Goal: Task Accomplishment & Management: Manage account settings

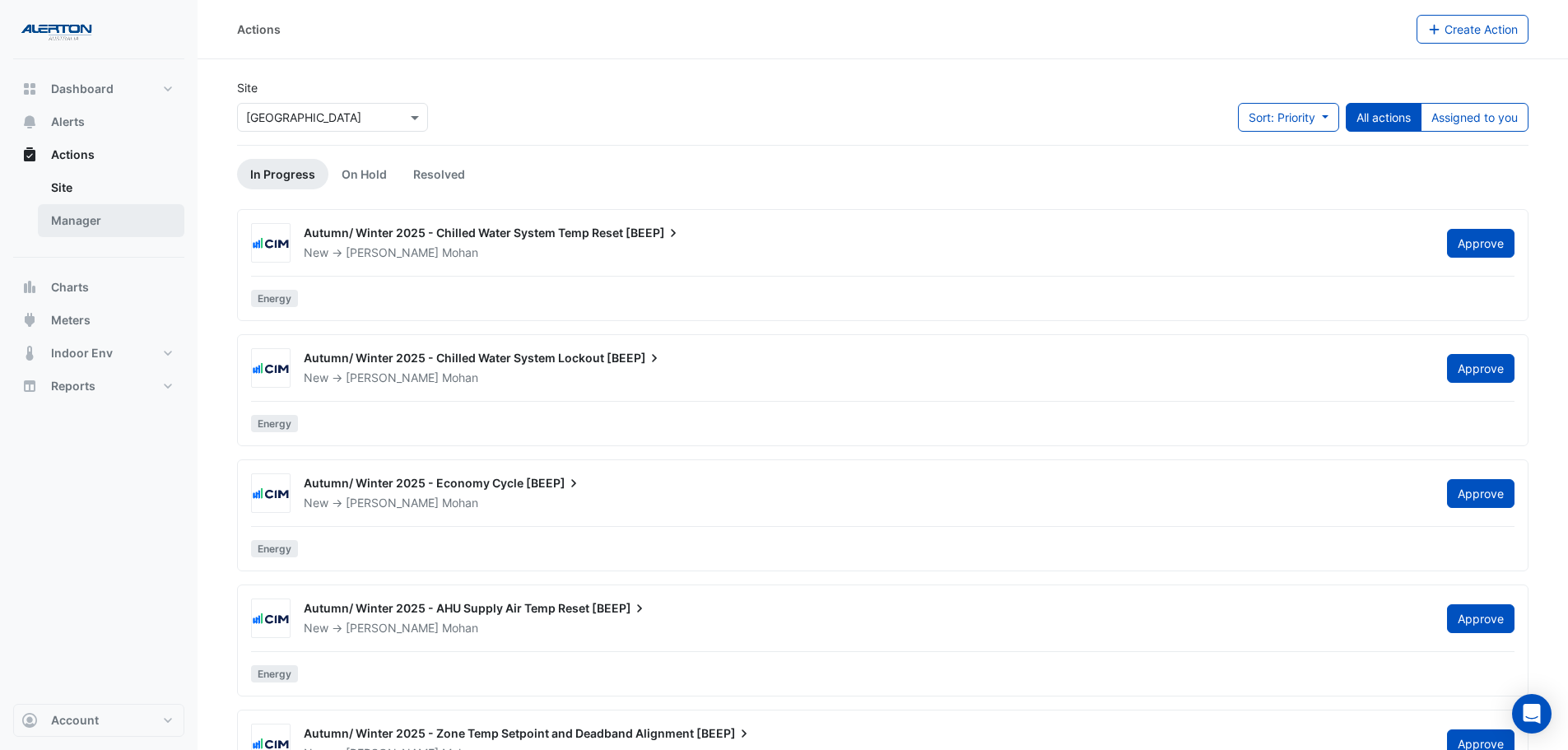
click at [102, 222] on link "Manager" at bounding box center [111, 220] width 147 height 33
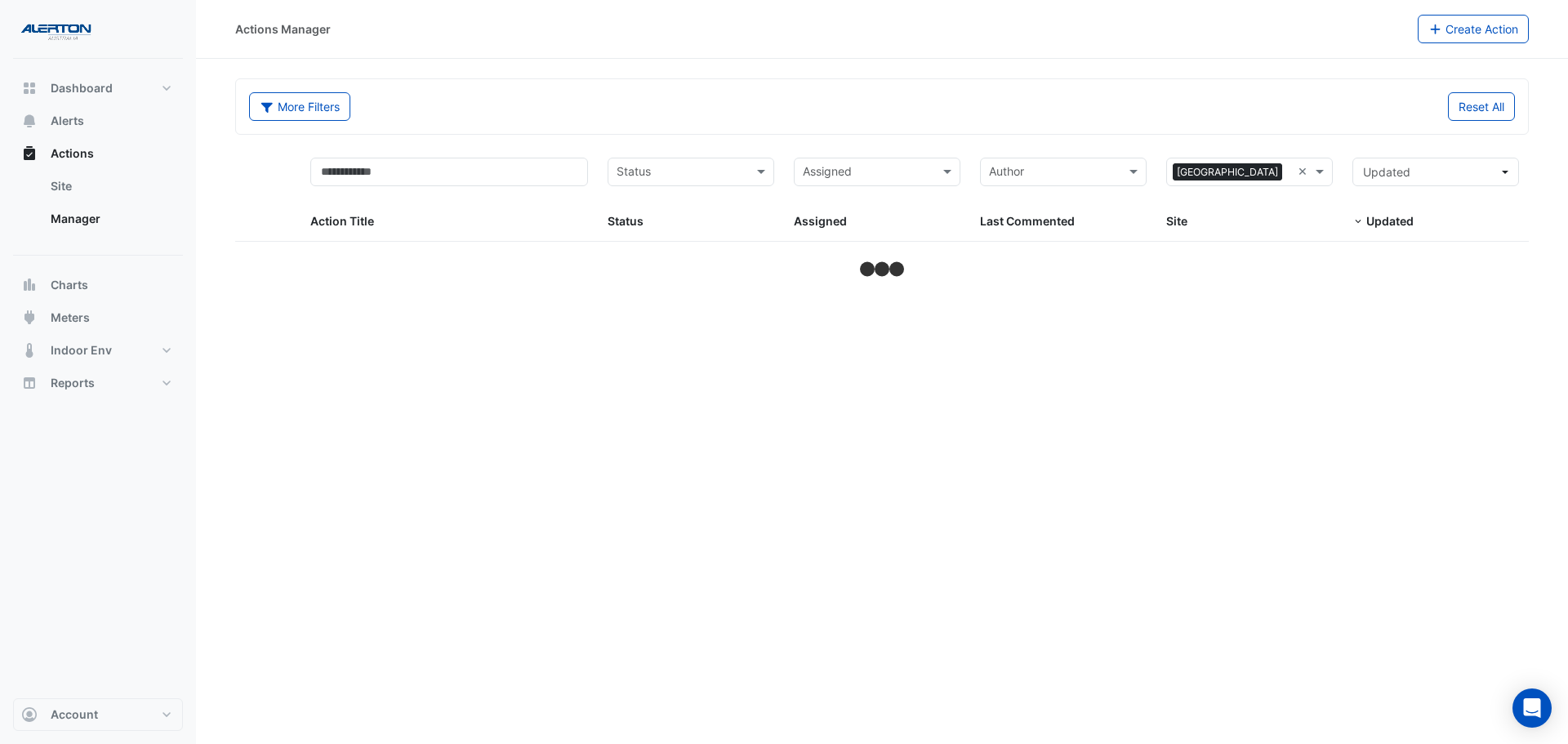
select select "***"
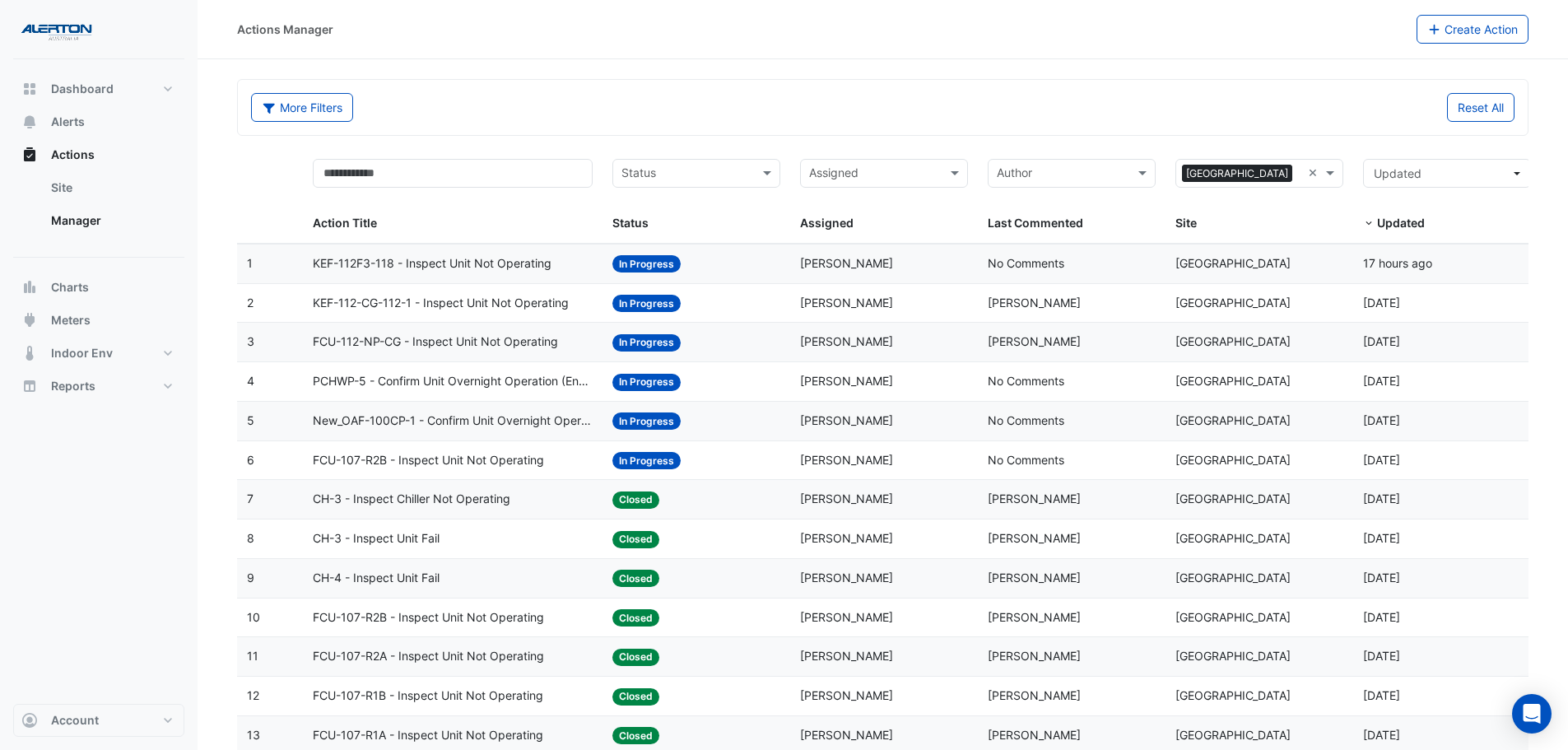
click at [903, 171] on input "text" at bounding box center [874, 175] width 131 height 19
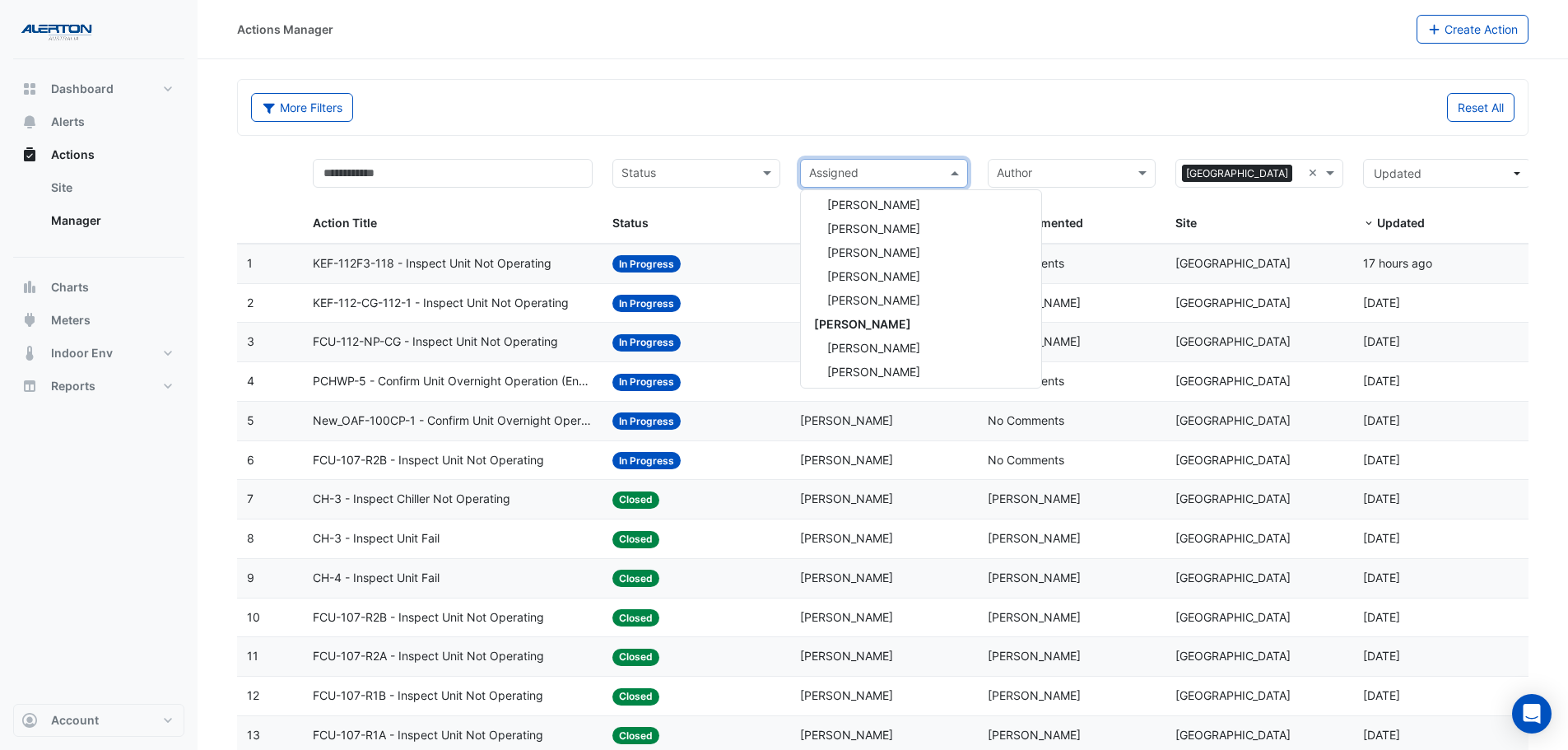
scroll to position [165, 0]
click at [880, 312] on span "[PERSON_NAME]" at bounding box center [873, 307] width 93 height 14
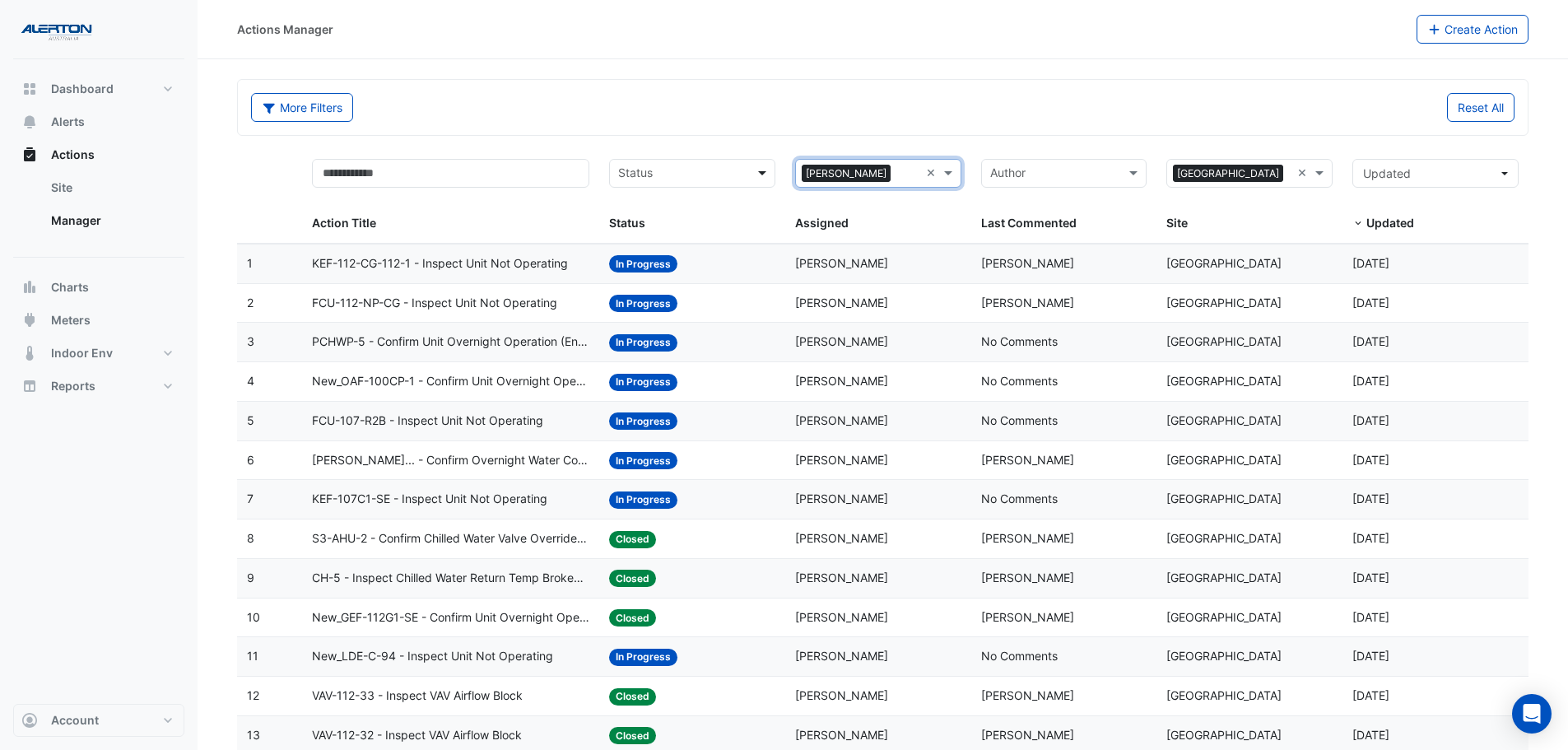
click at [759, 173] on span at bounding box center [764, 173] width 21 height 19
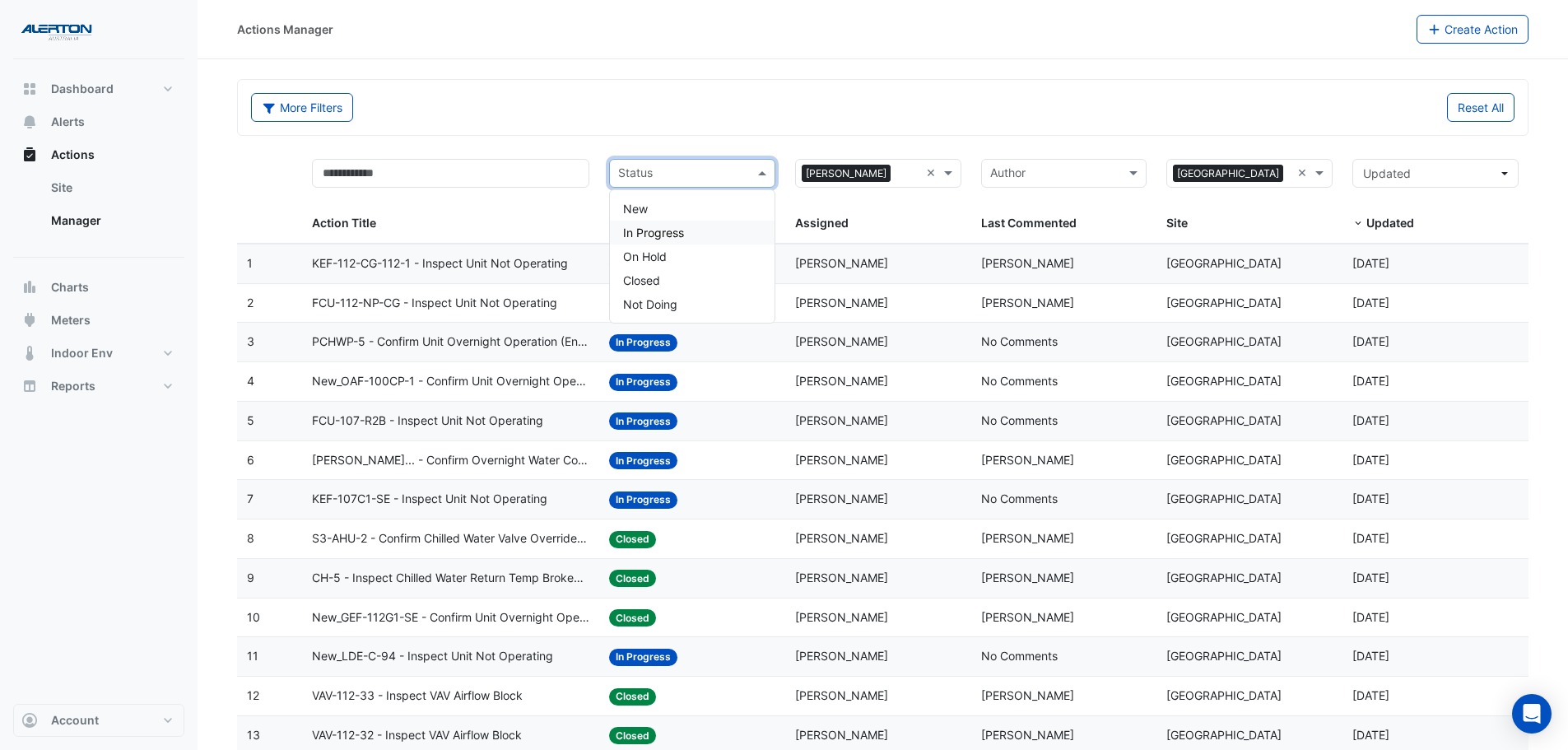
click at [725, 225] on div "In Progress" at bounding box center [692, 233] width 165 height 24
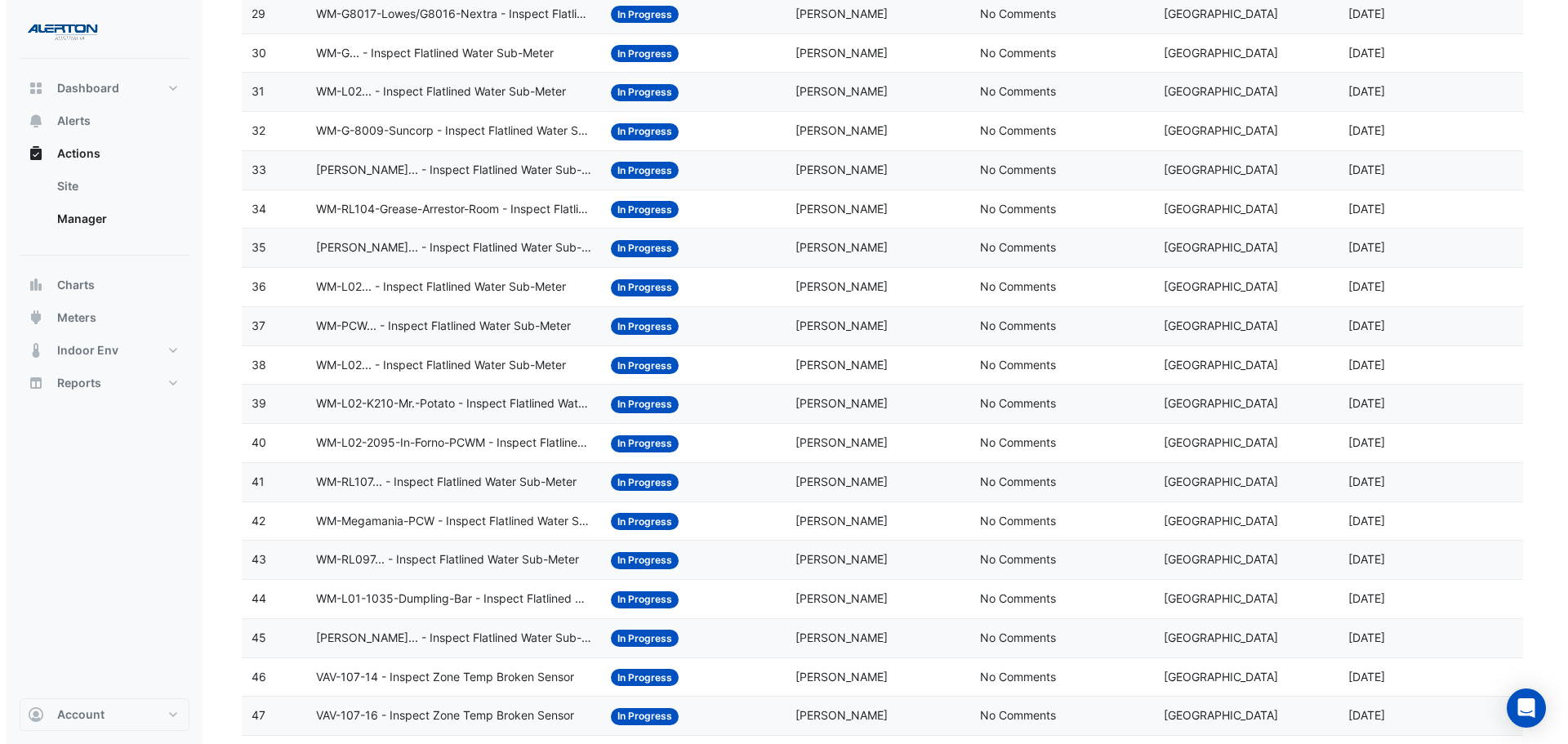
scroll to position [1452, 0]
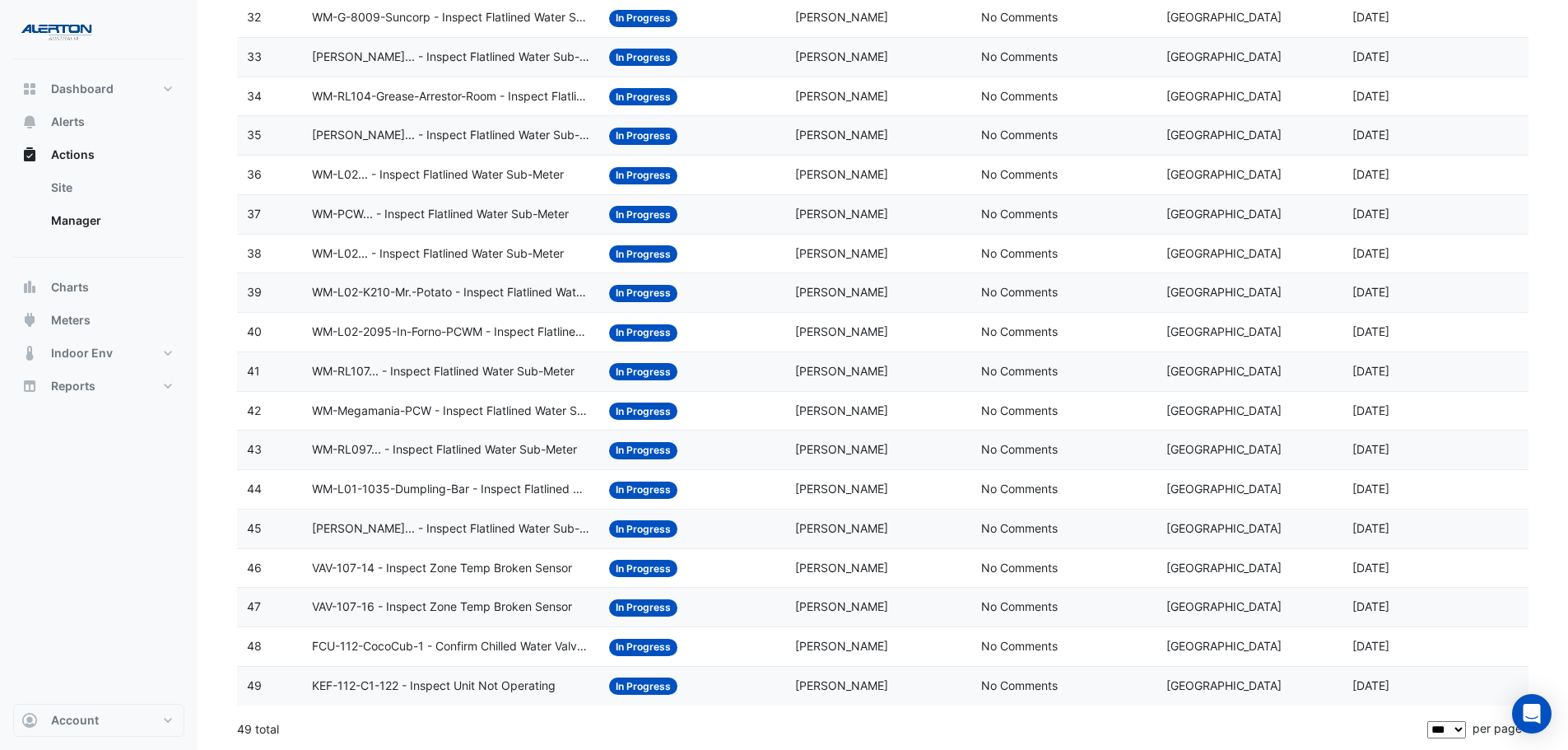
click at [495, 678] on span "KEF-112-C1-122 - Inspect Unit Not Operating" at bounding box center [433, 685] width 244 height 19
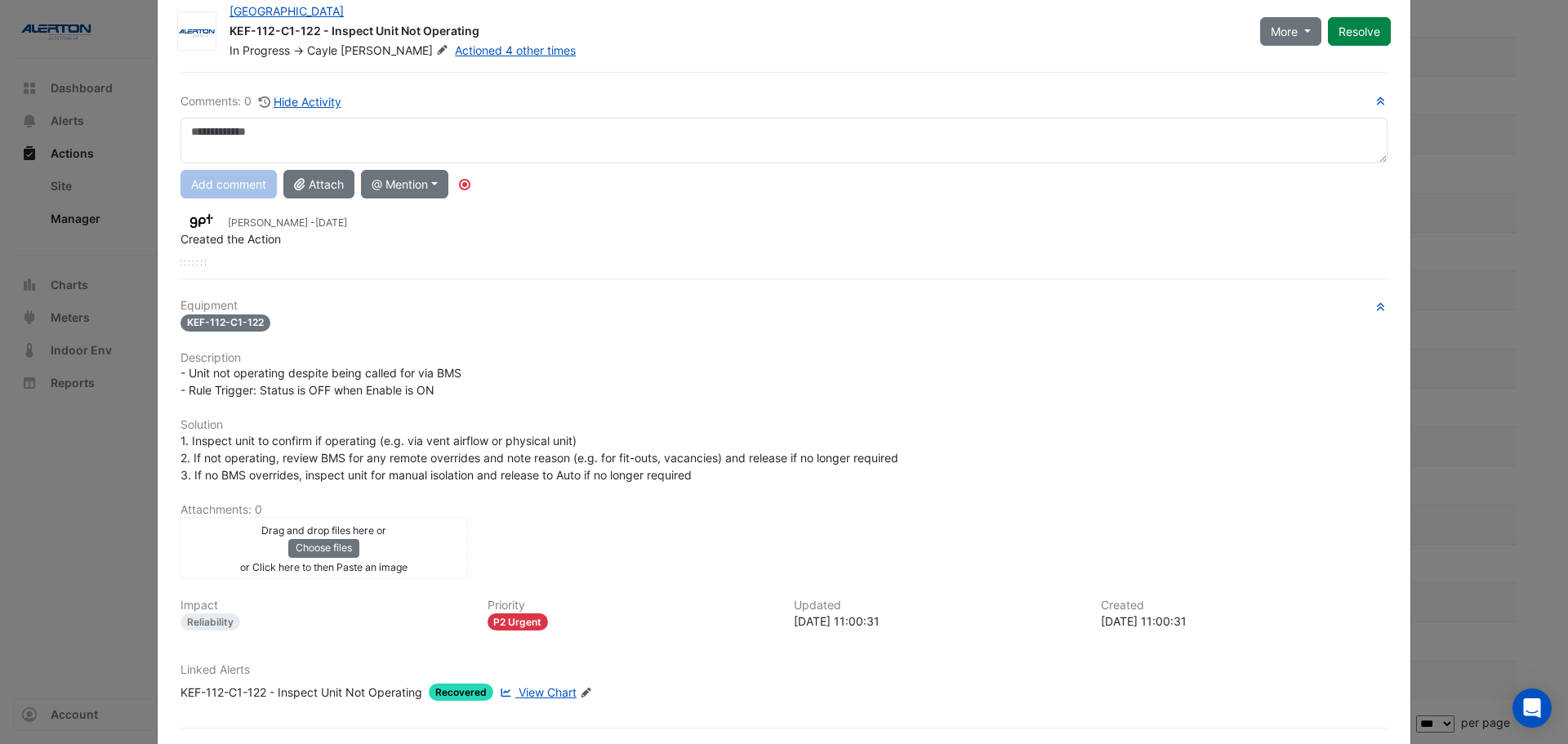
scroll to position [109, 0]
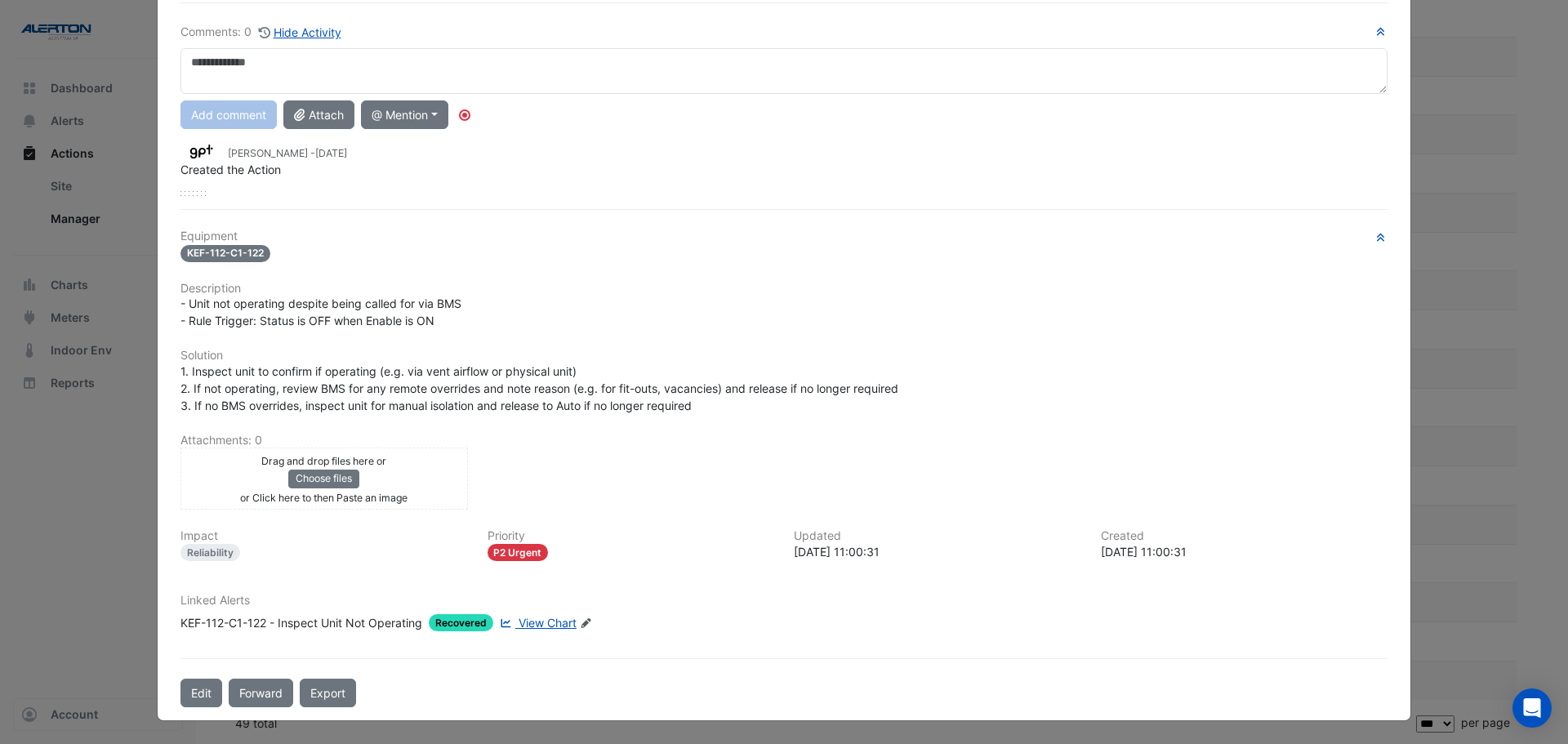
click at [532, 628] on span "View Chart" at bounding box center [547, 622] width 58 height 14
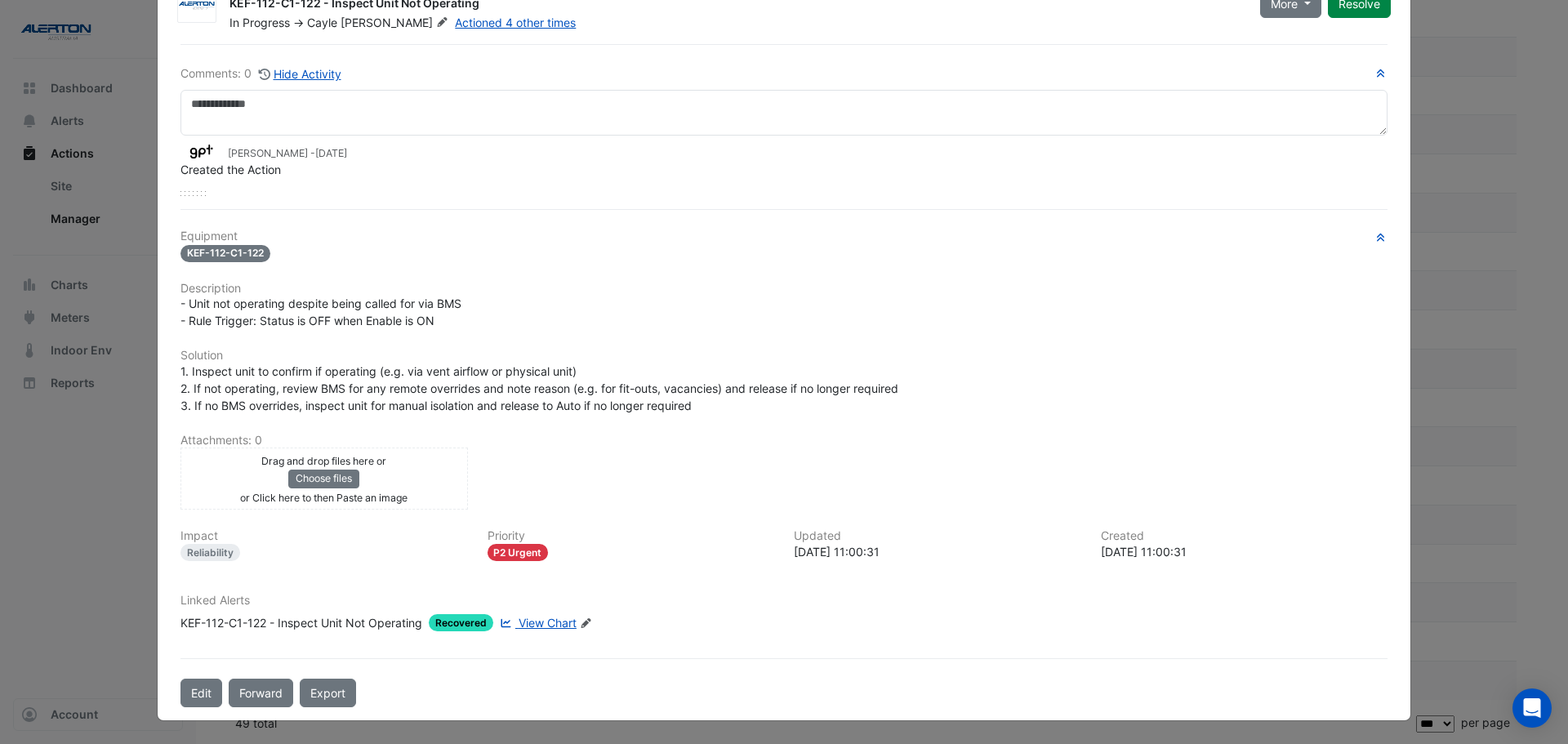
scroll to position [67, 0]
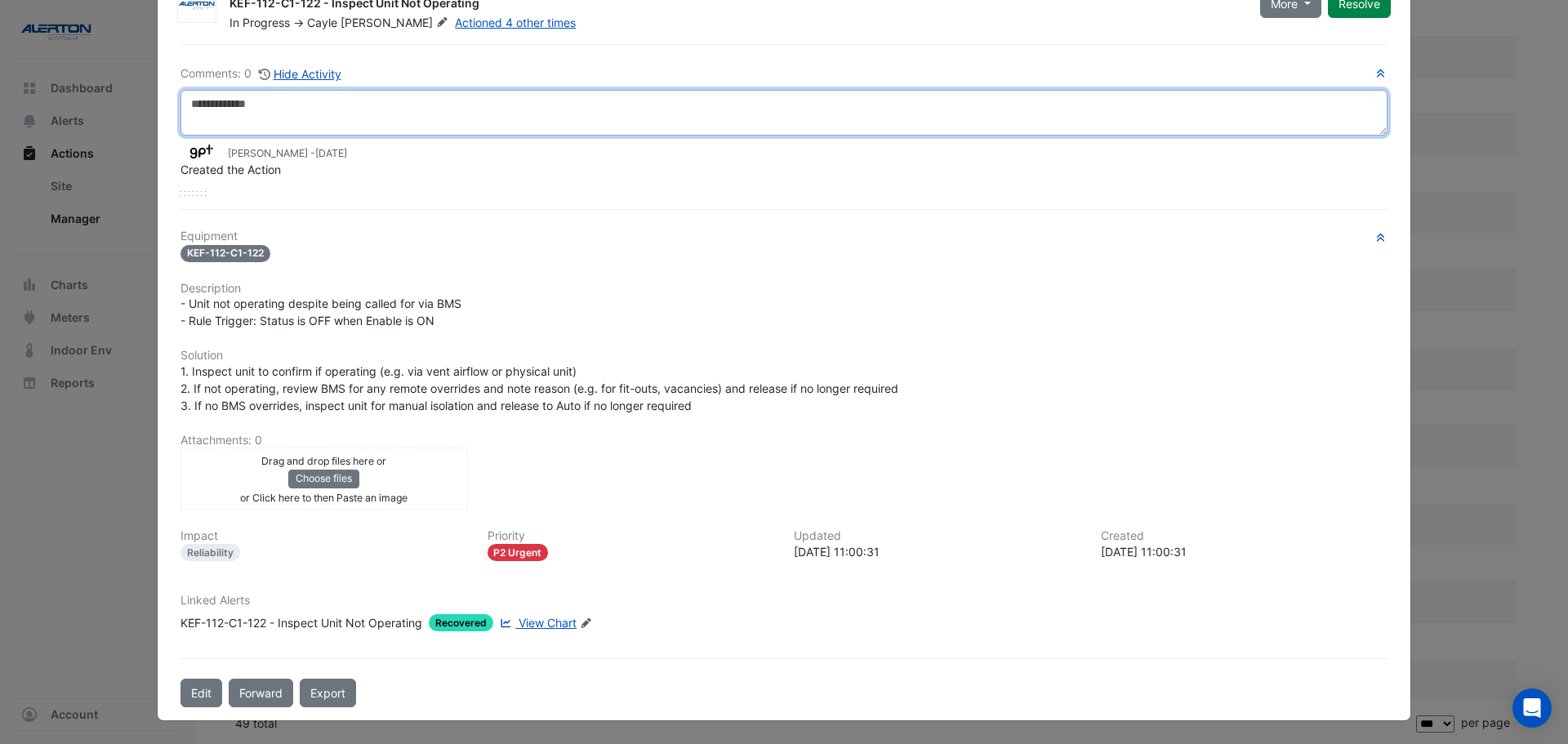
click at [388, 124] on textarea at bounding box center [784, 113] width 1207 height 46
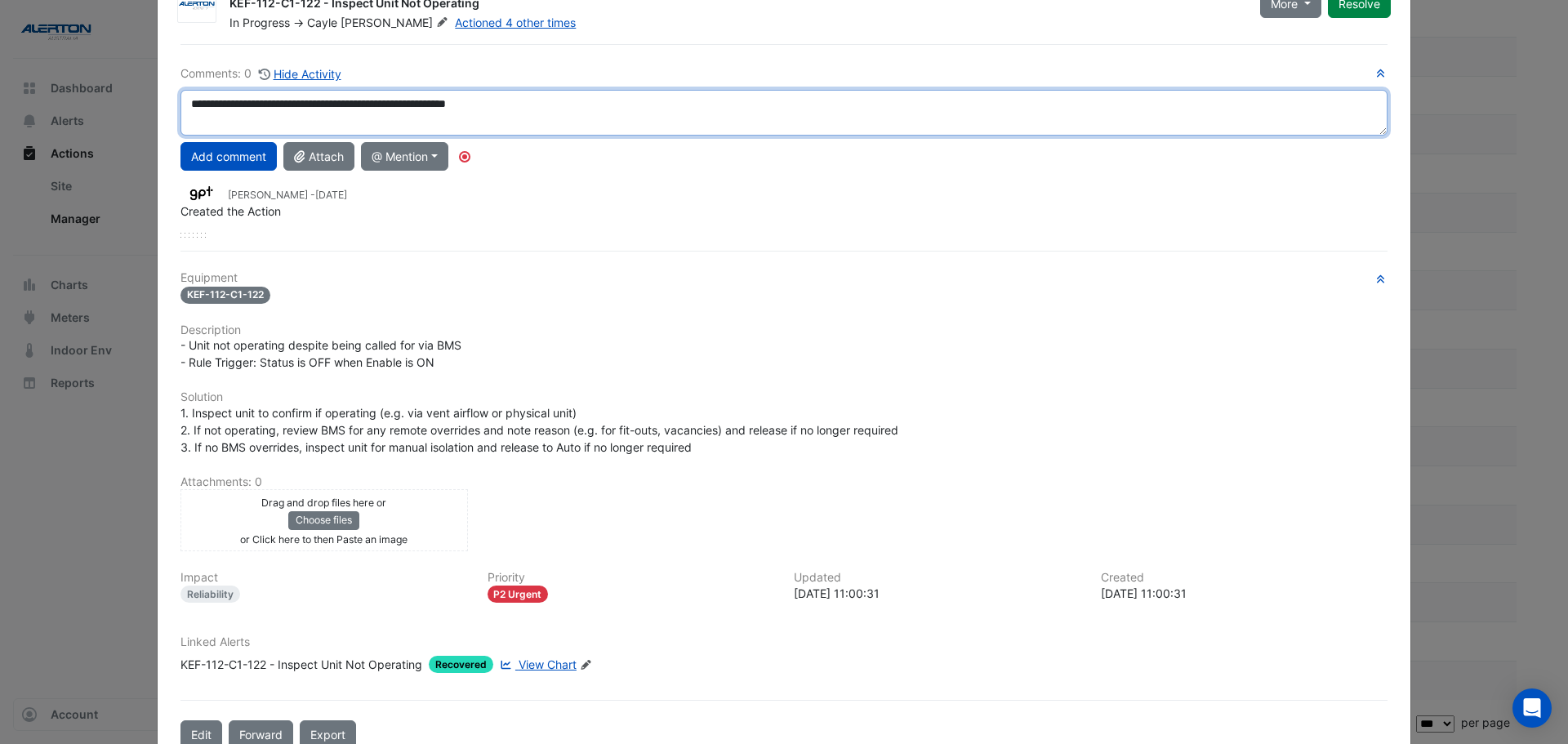
click at [263, 101] on textarea "**********" at bounding box center [784, 113] width 1207 height 46
click at [521, 100] on textarea "**********" at bounding box center [784, 113] width 1207 height 46
click at [471, 96] on textarea "**********" at bounding box center [784, 113] width 1207 height 46
type textarea "**********"
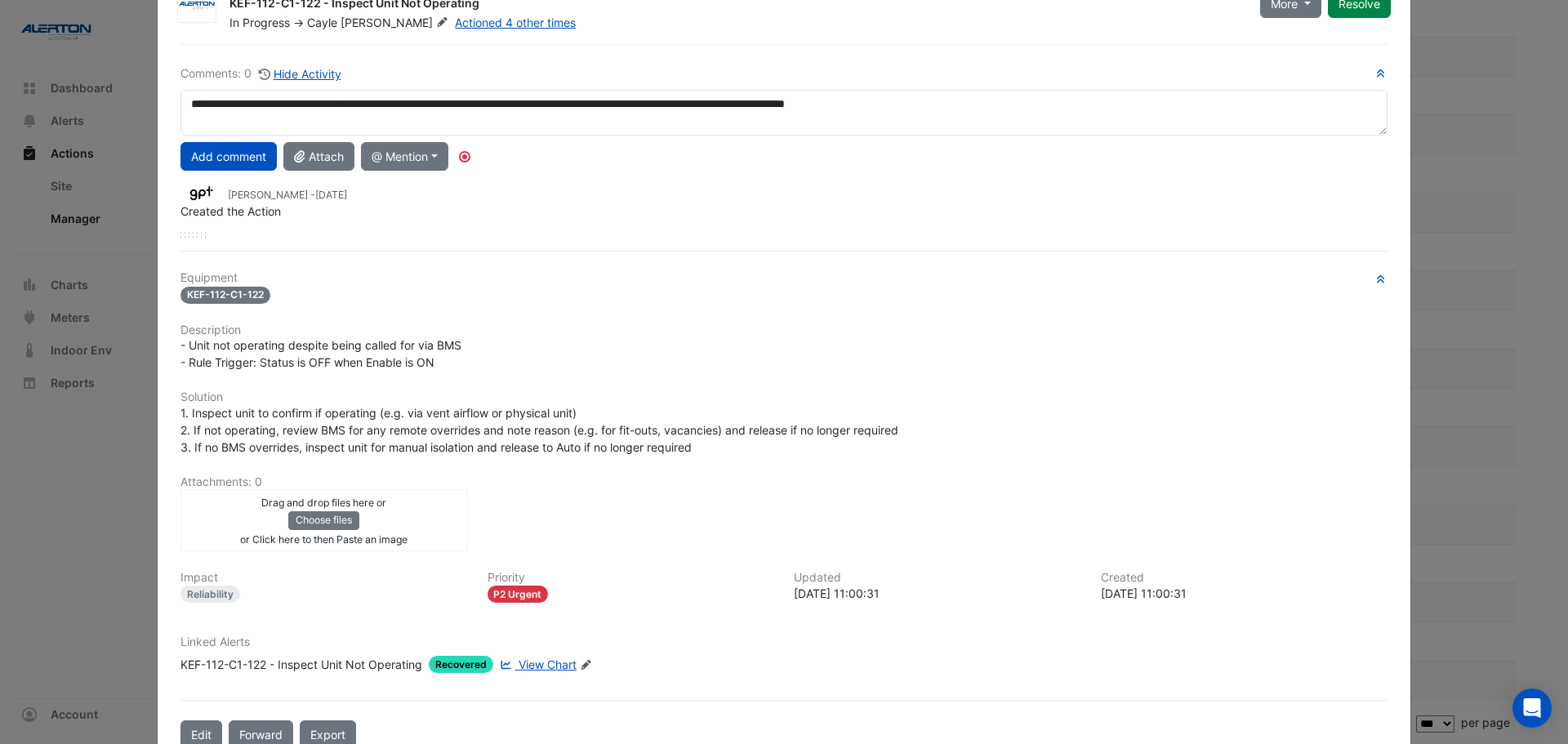
click at [224, 156] on button "Add comment" at bounding box center [228, 156] width 96 height 29
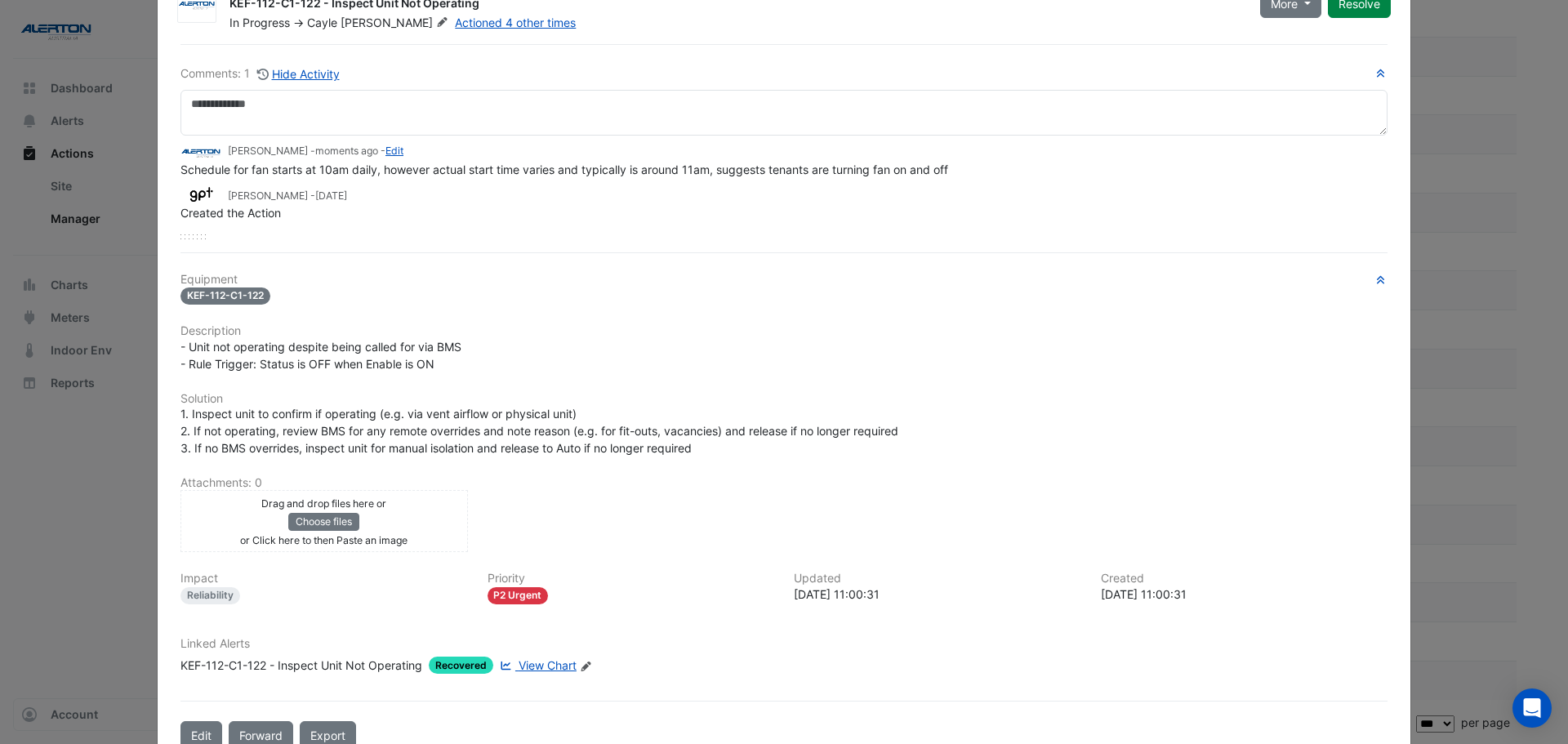
scroll to position [0, 0]
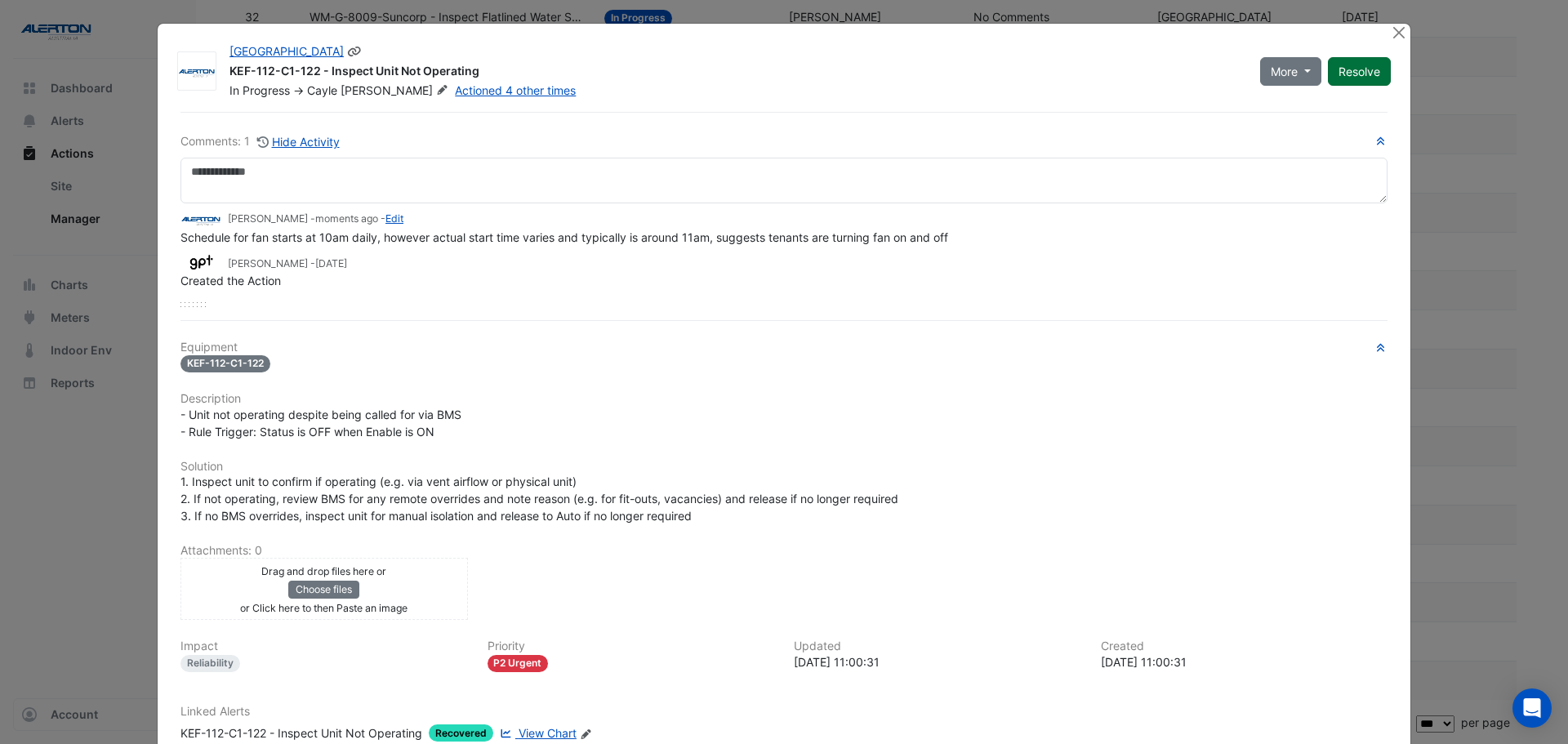
click at [1357, 76] on button "Resolve" at bounding box center [1359, 71] width 62 height 29
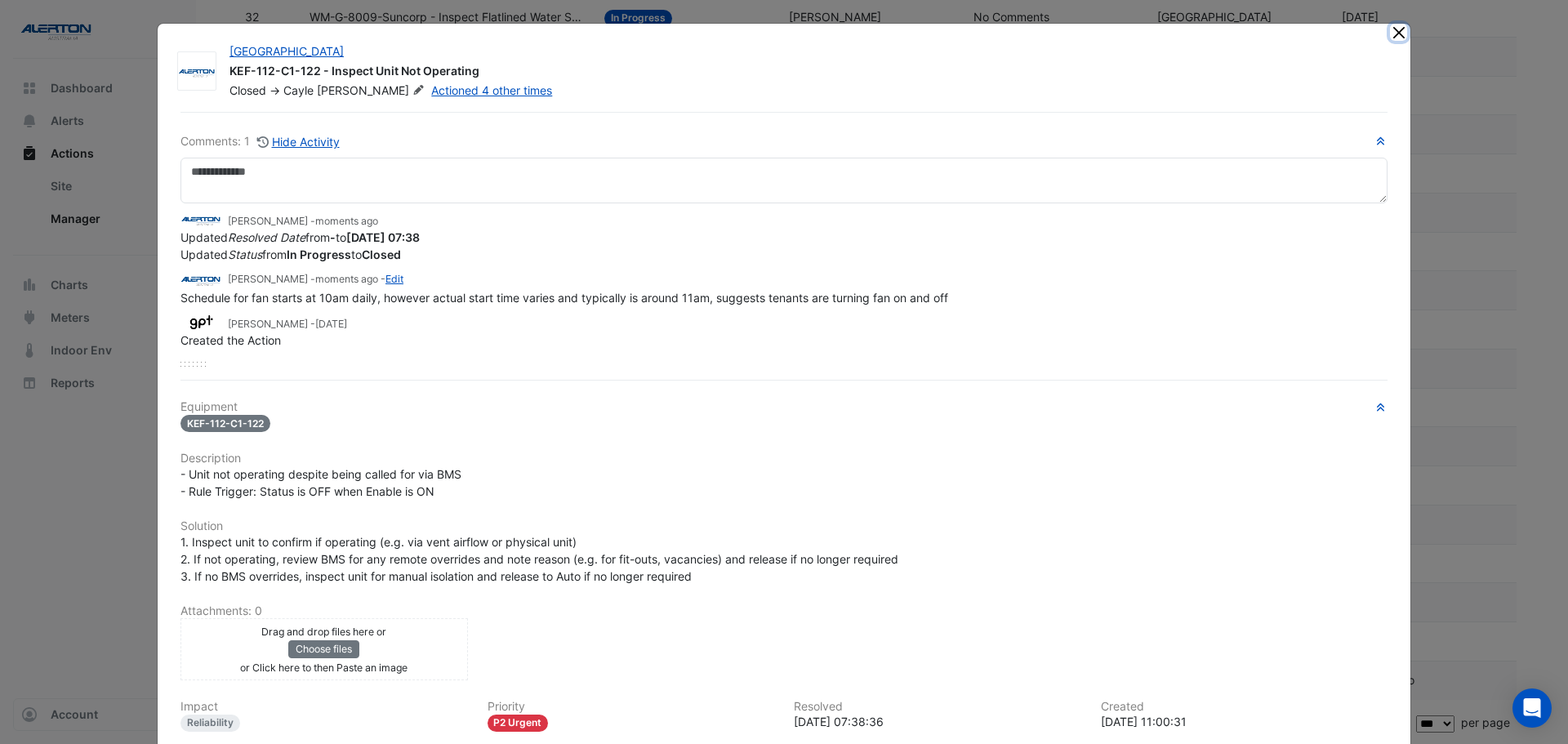
click at [1390, 37] on button "Close" at bounding box center [1398, 32] width 17 height 17
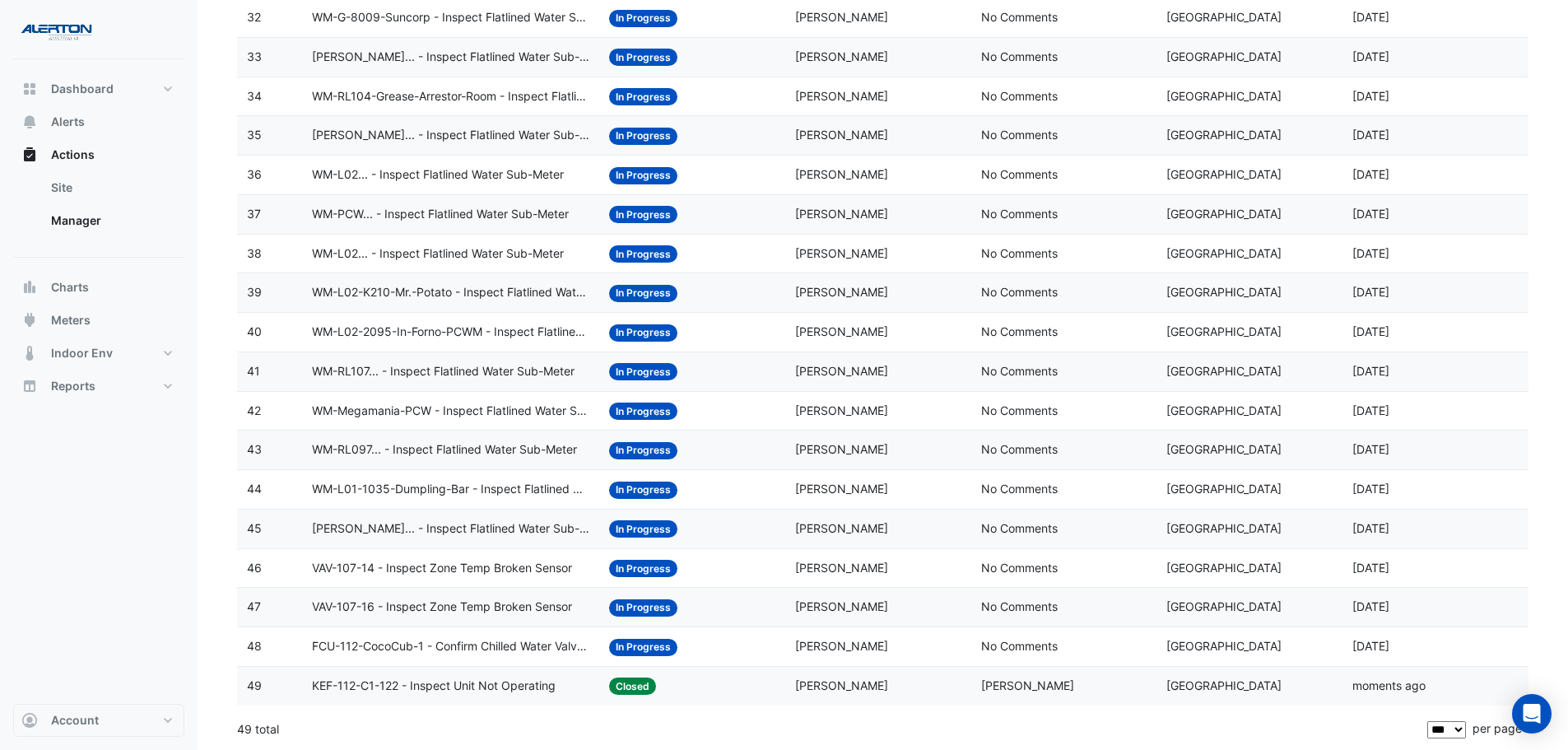
click at [472, 650] on span "FCU-112-CocoCub-1 - Confirm Chilled Water Valve Override Open (Energy Waste)" at bounding box center [450, 646] width 278 height 19
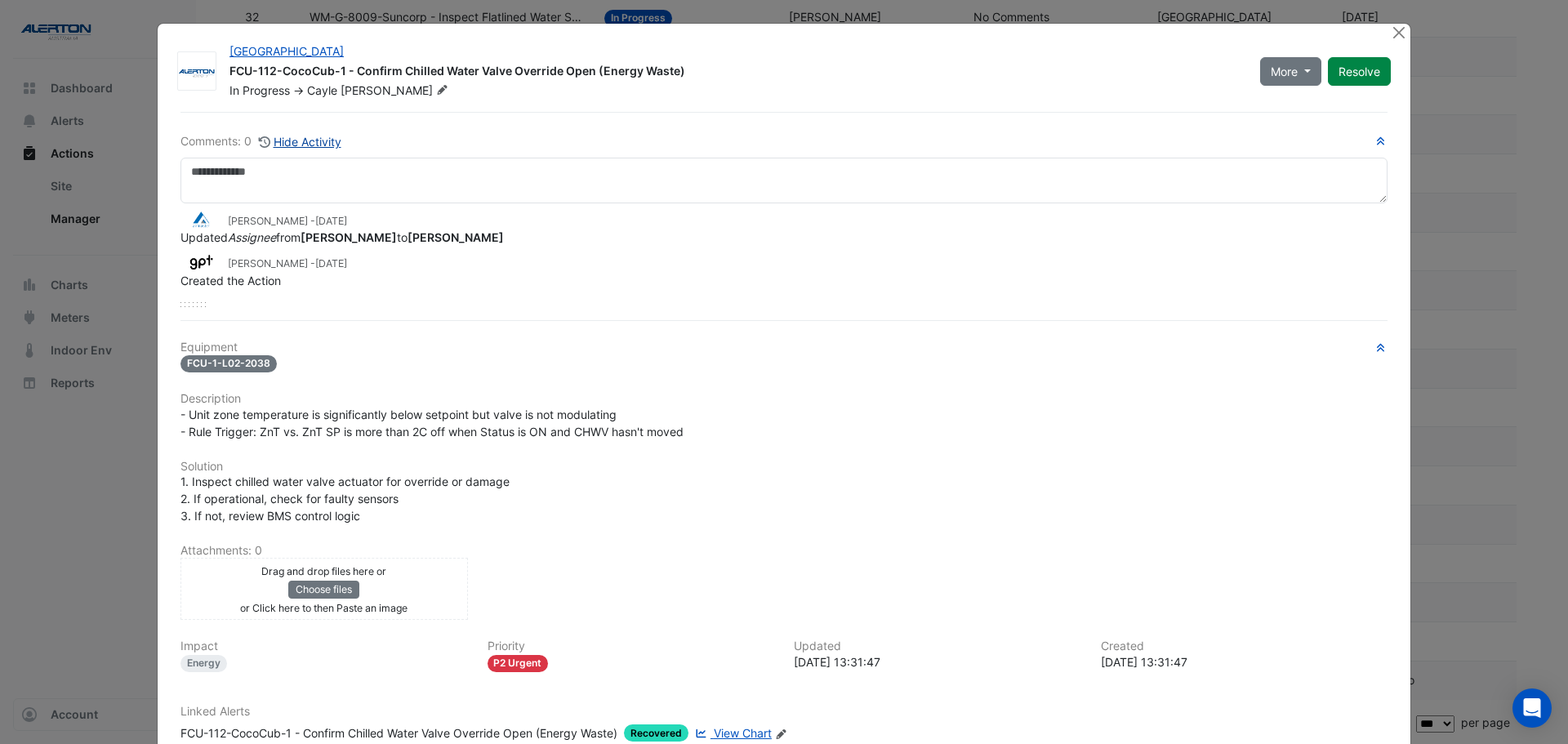
click at [287, 142] on button "Hide Activity" at bounding box center [299, 141] width 84 height 19
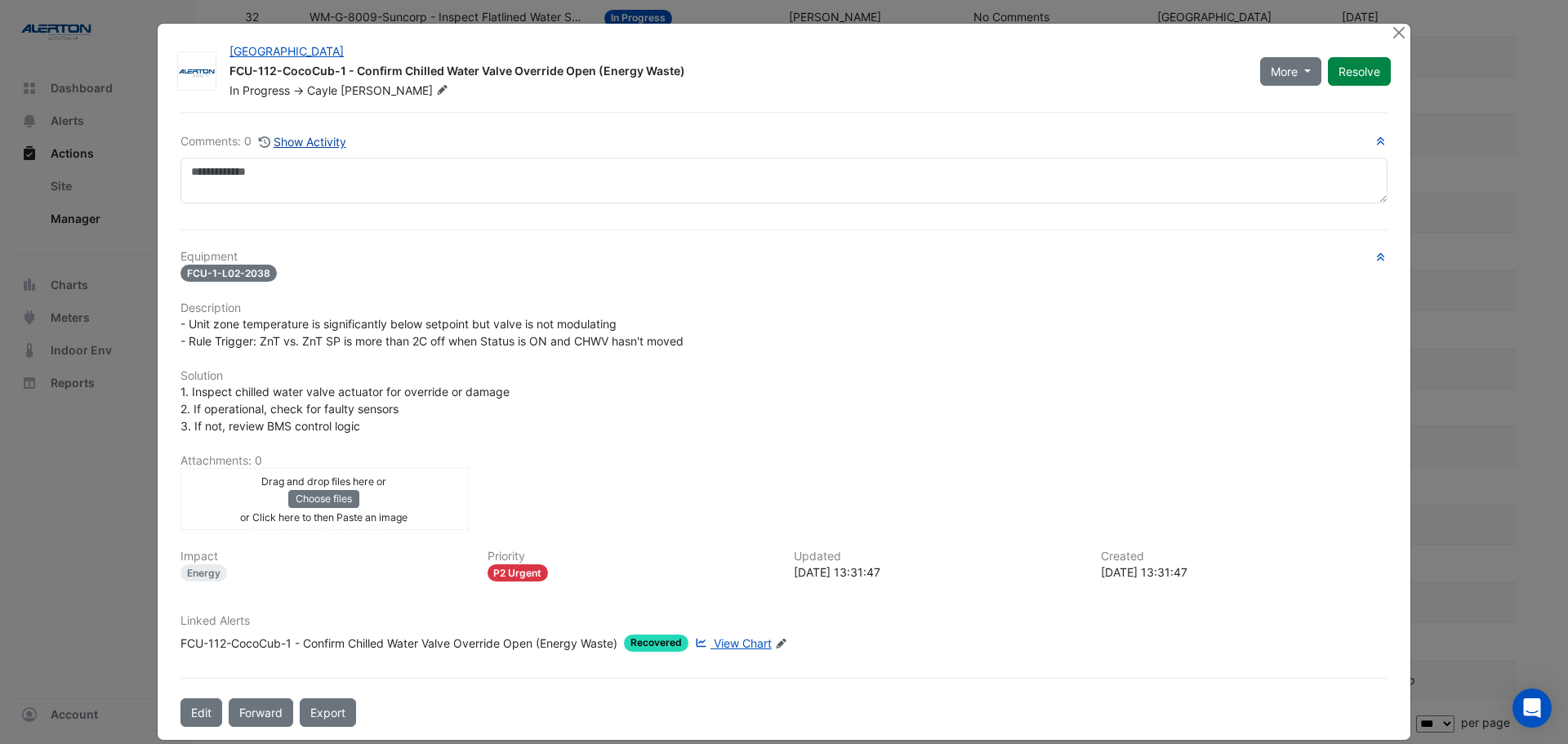
click at [287, 142] on button "Show Activity" at bounding box center [302, 141] width 89 height 19
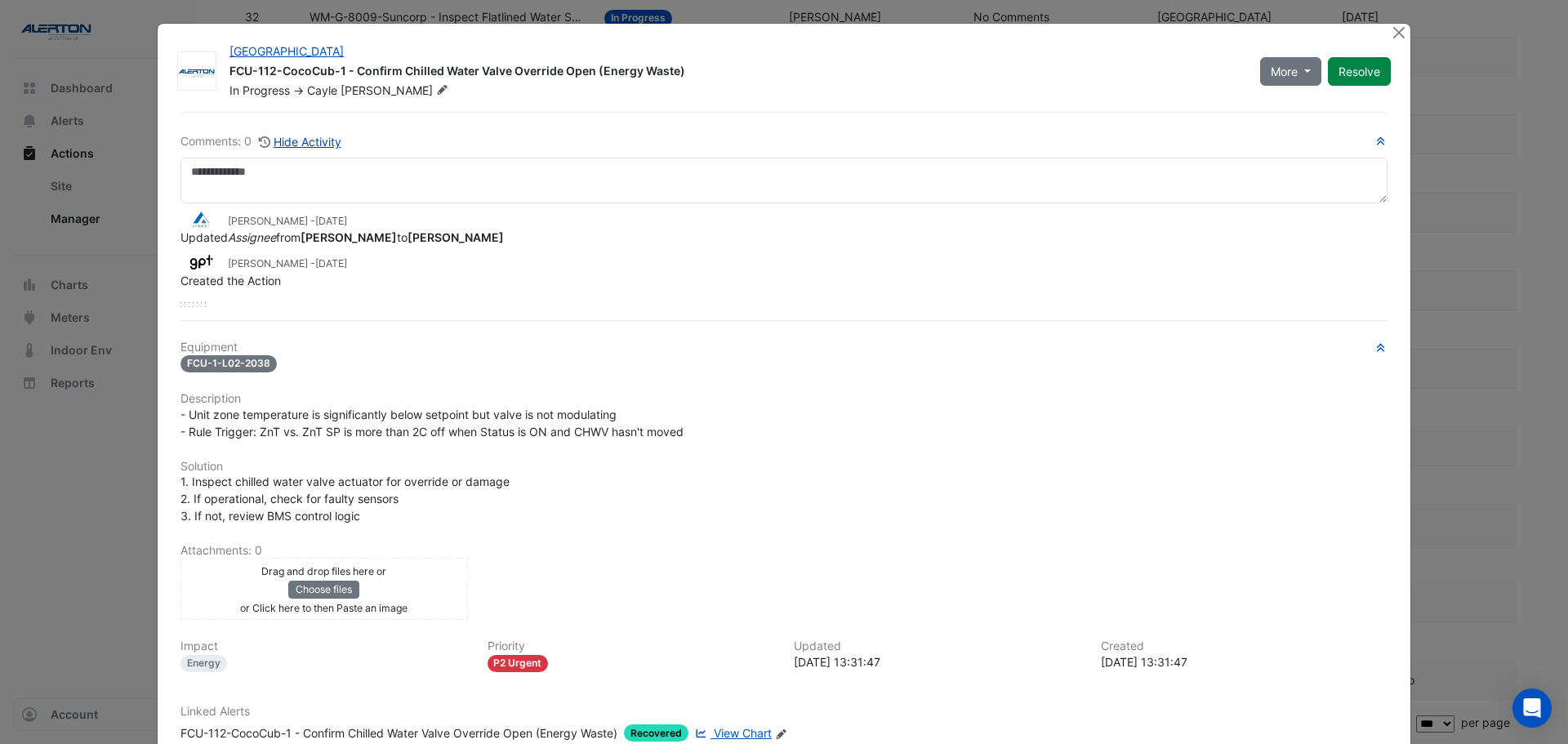
click at [287, 142] on button "Hide Activity" at bounding box center [299, 141] width 84 height 19
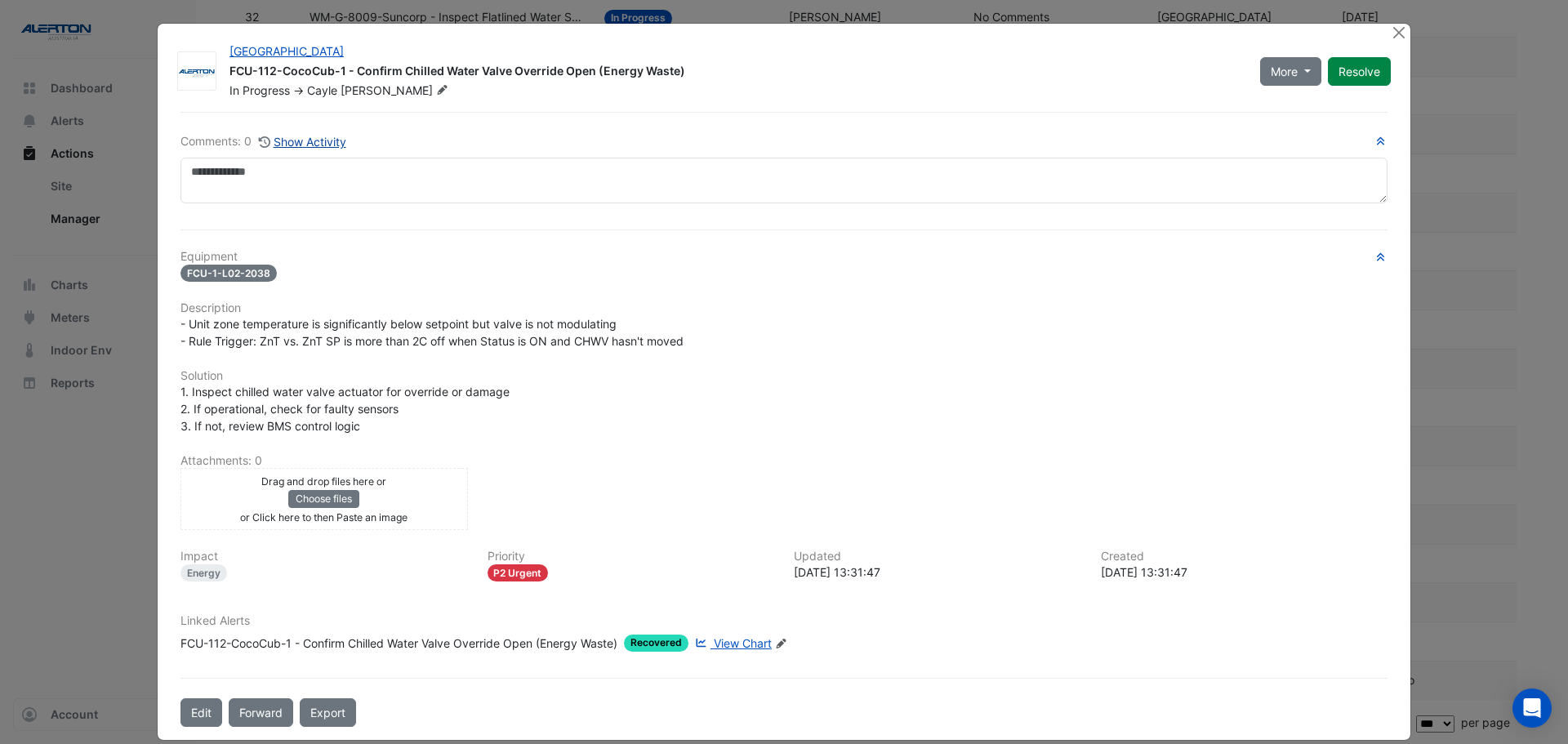
click at [287, 142] on button "Show Activity" at bounding box center [302, 141] width 89 height 19
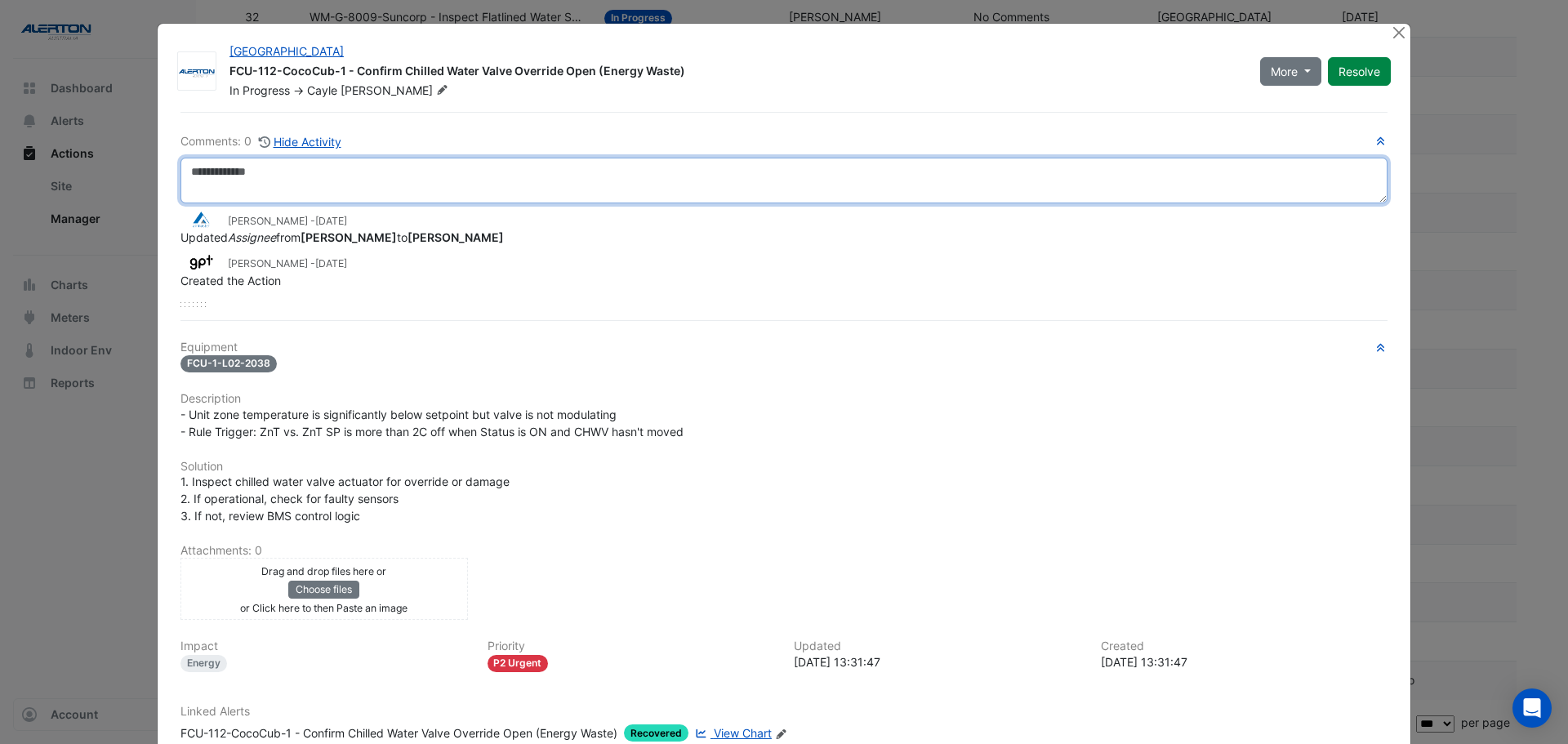
click at [248, 184] on textarea at bounding box center [784, 180] width 1207 height 46
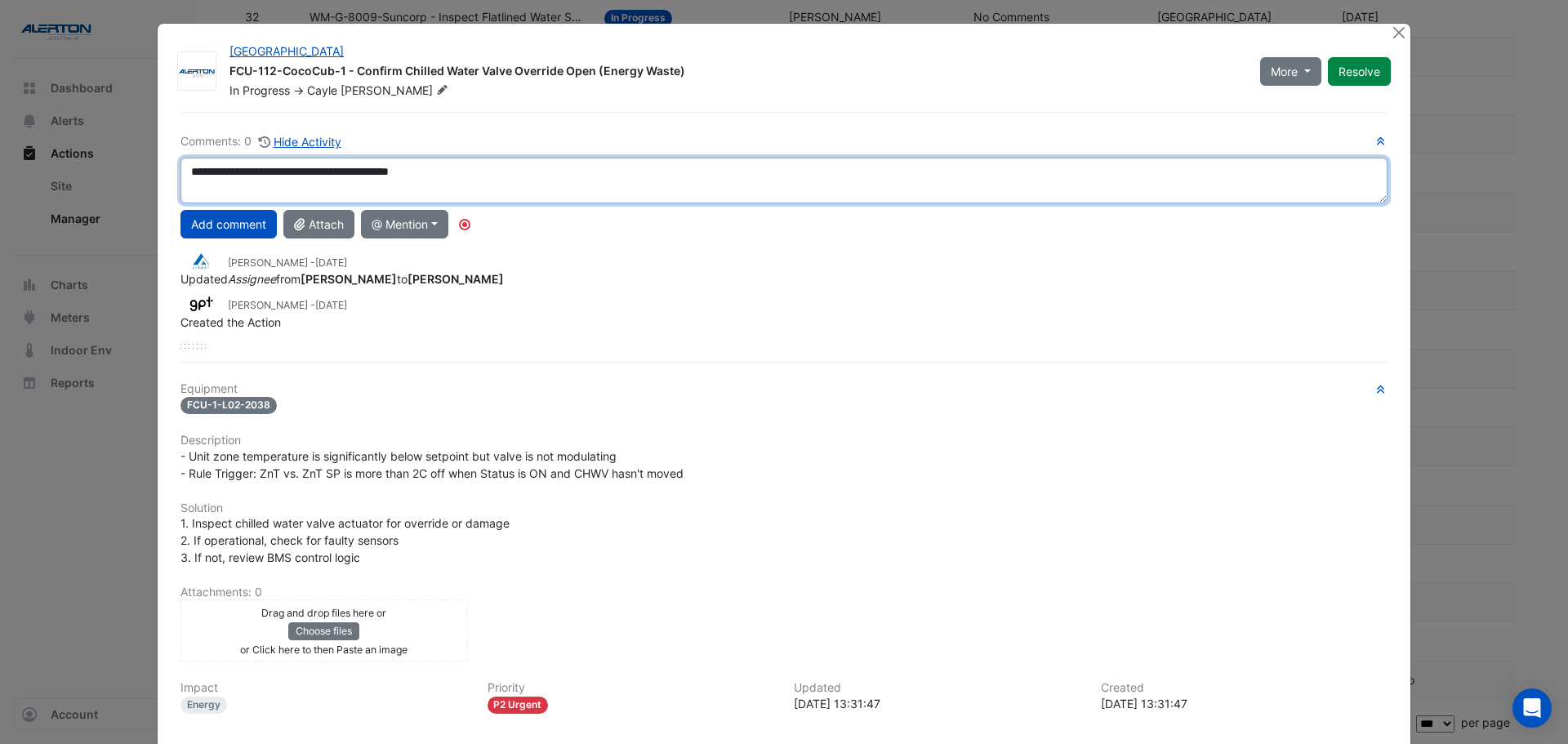
scroll to position [11, 0]
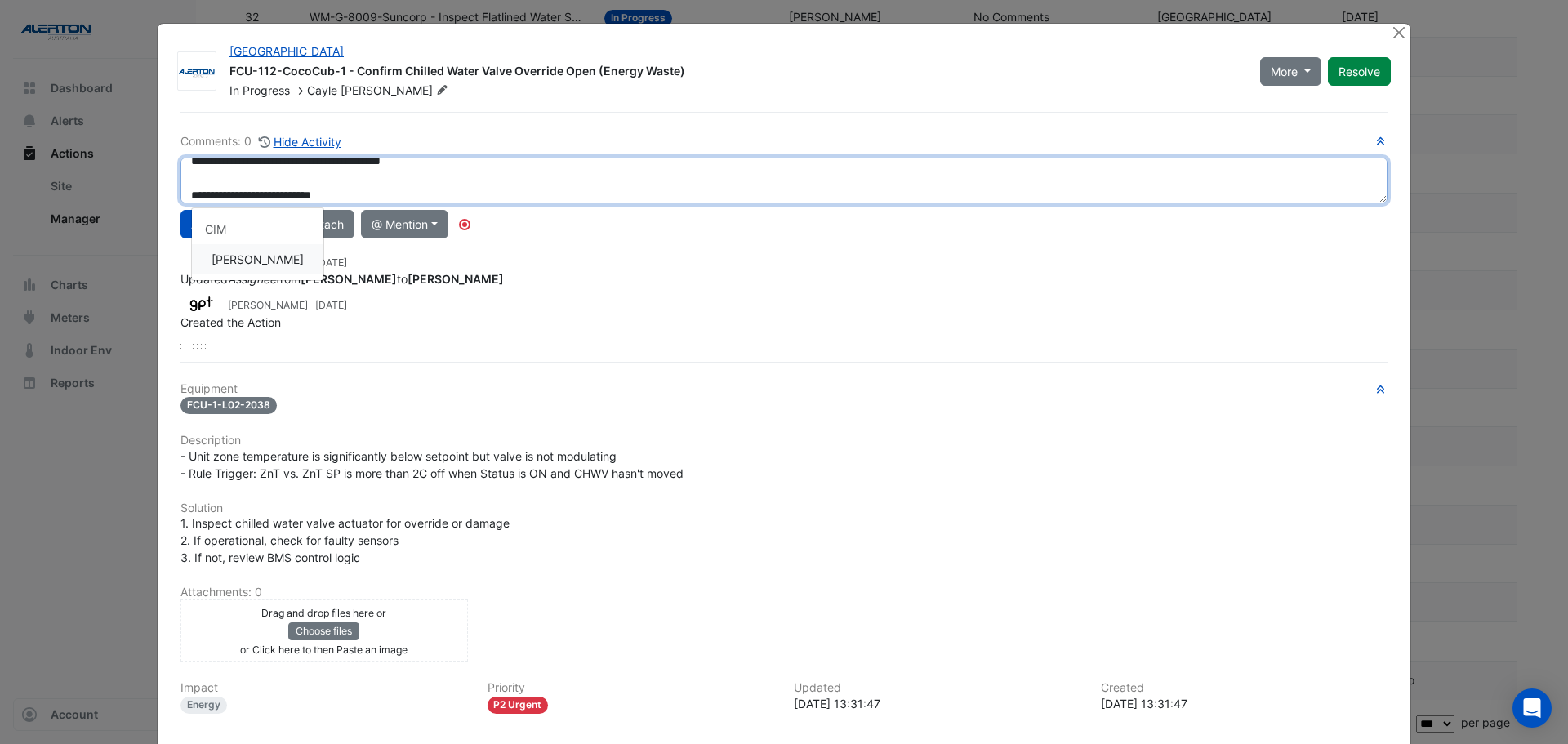
click at [243, 253] on div "**********" at bounding box center [784, 240] width 1207 height 216
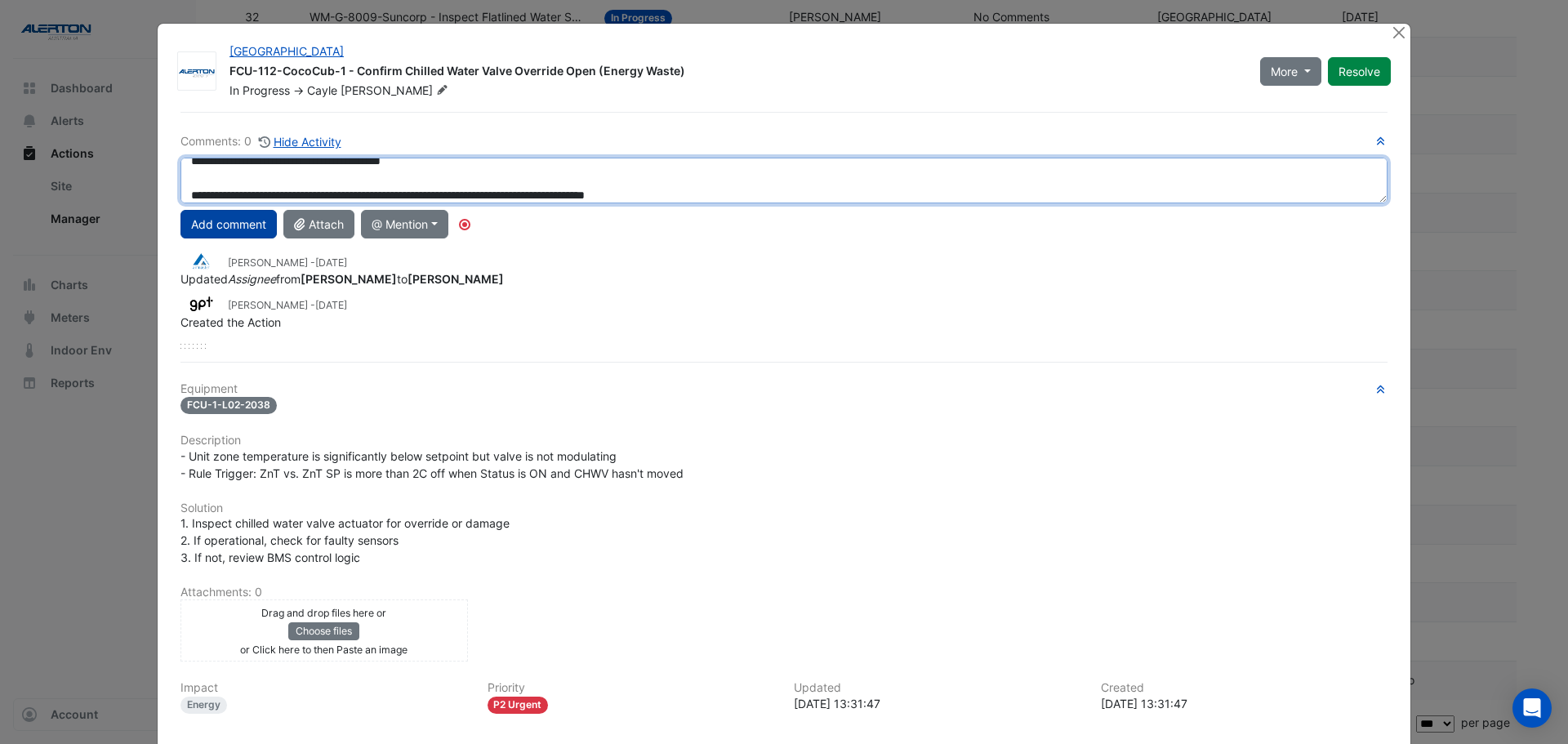
type textarea "**********"
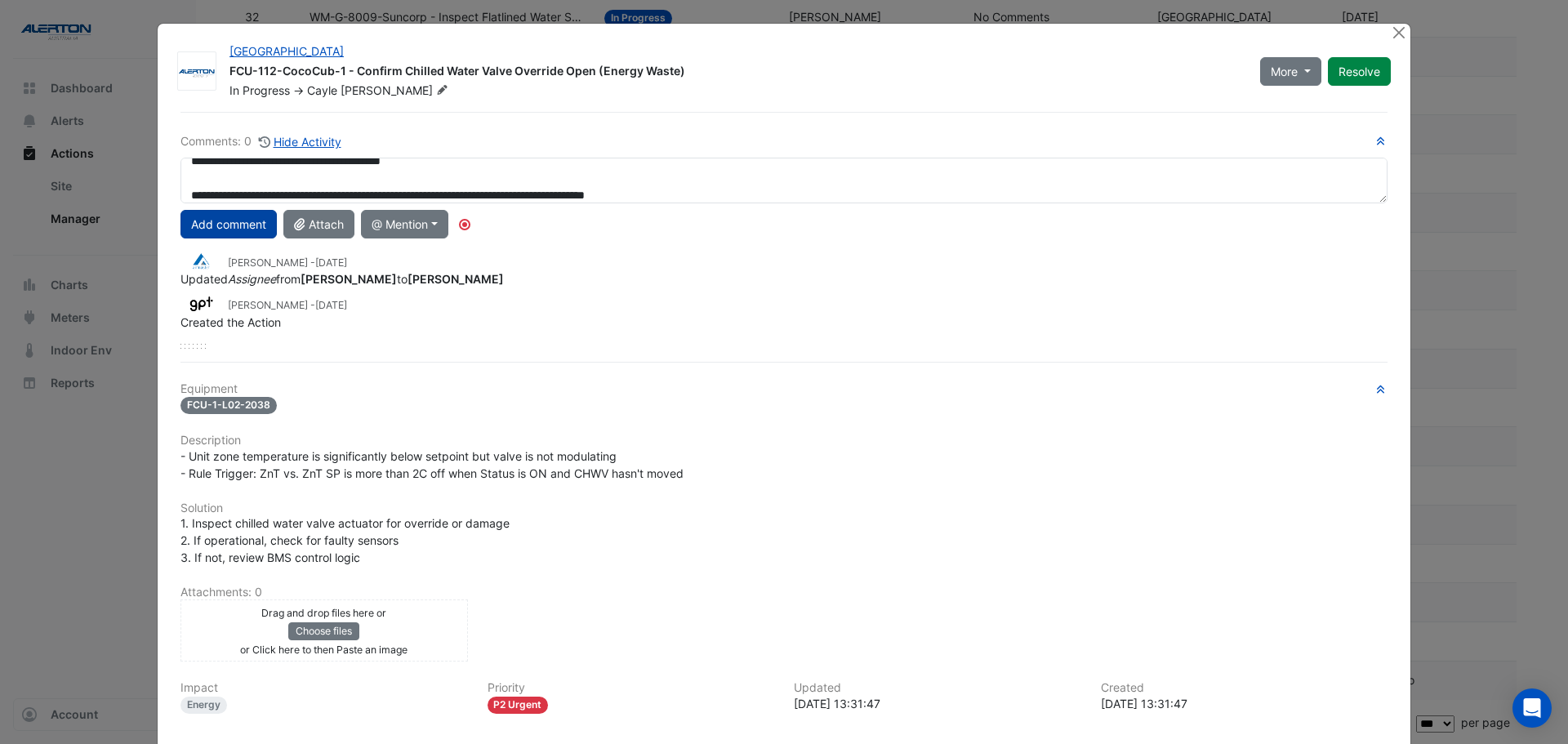
click at [243, 226] on button "Add comment" at bounding box center [228, 224] width 96 height 29
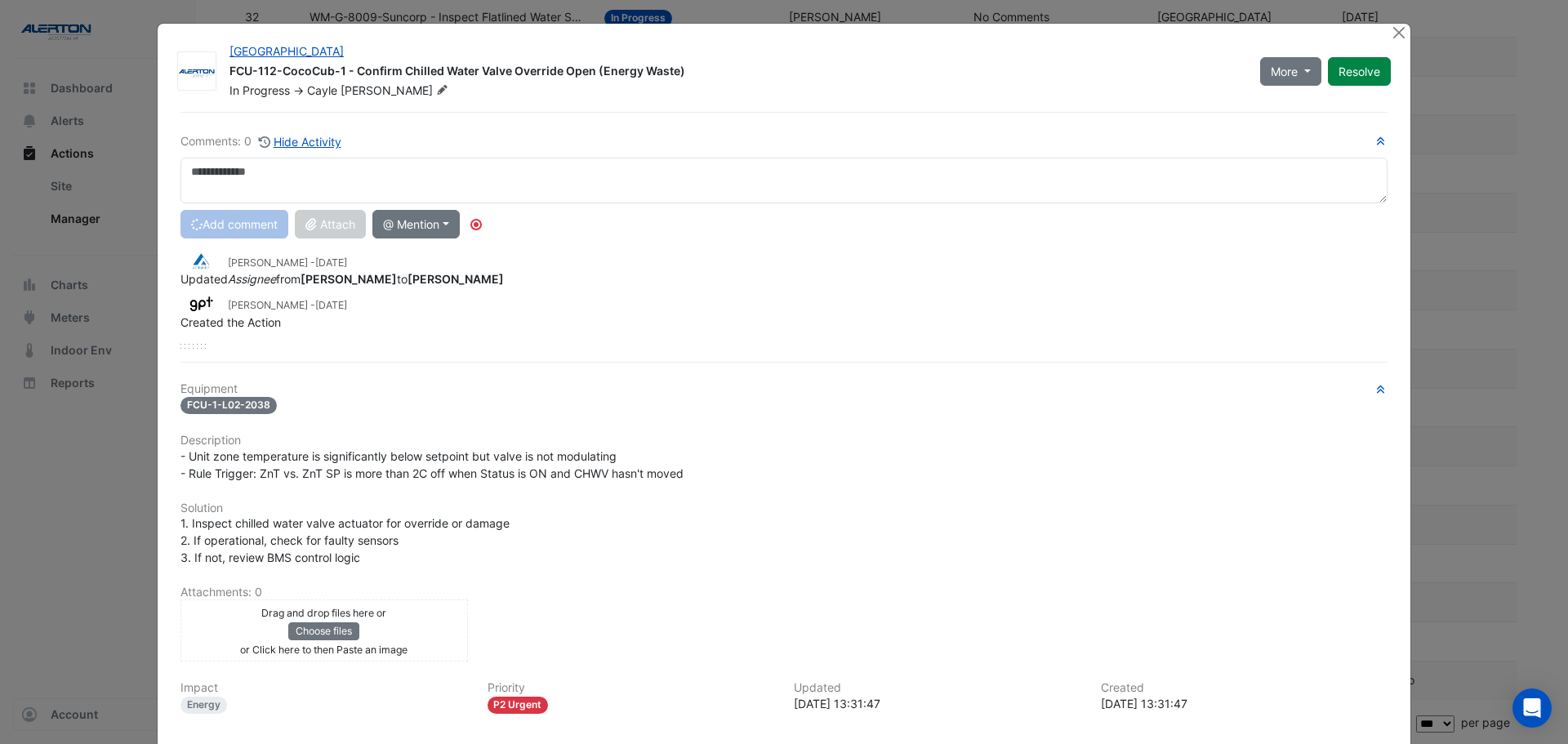
scroll to position [0, 0]
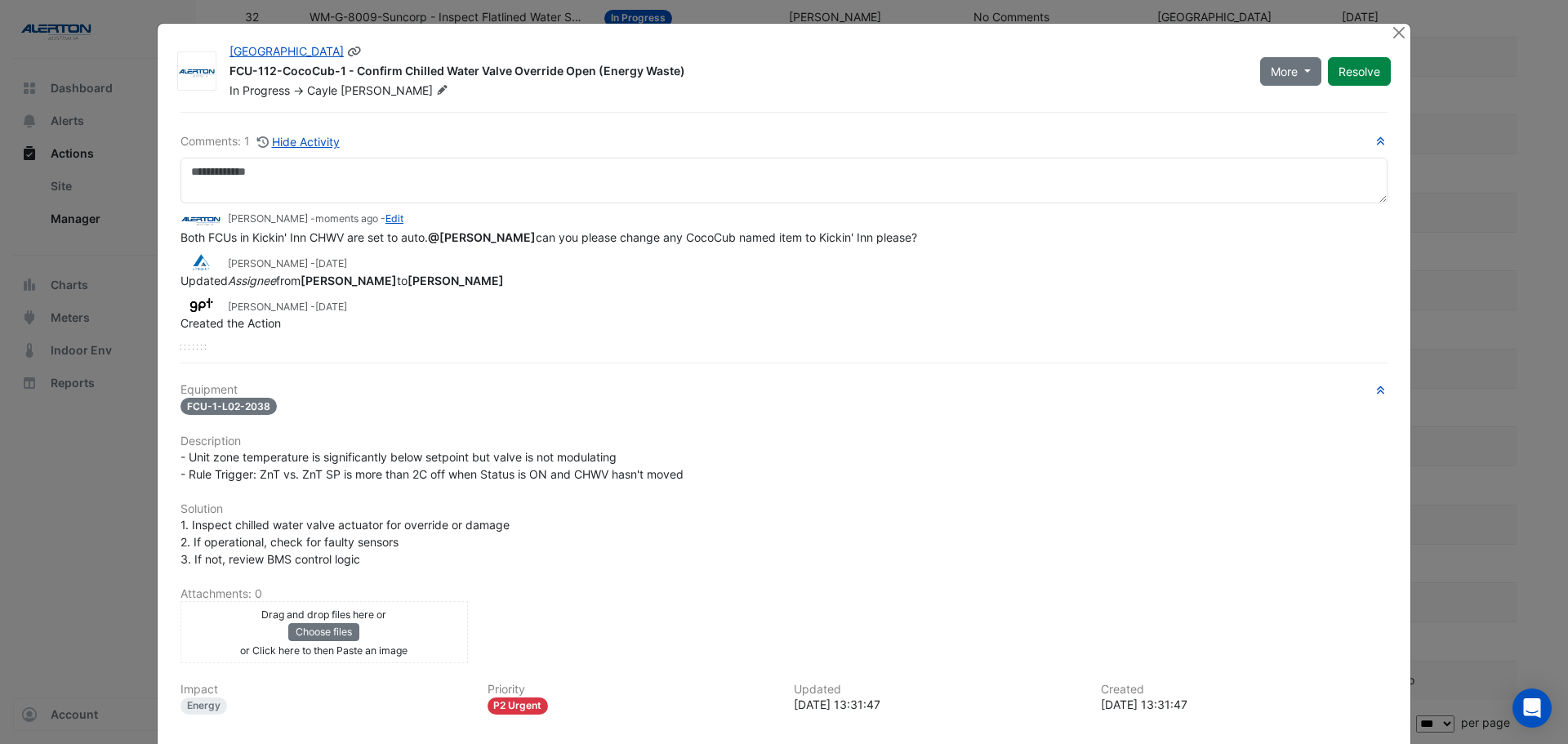
click at [433, 92] on fa-icon at bounding box center [442, 90] width 19 height 16
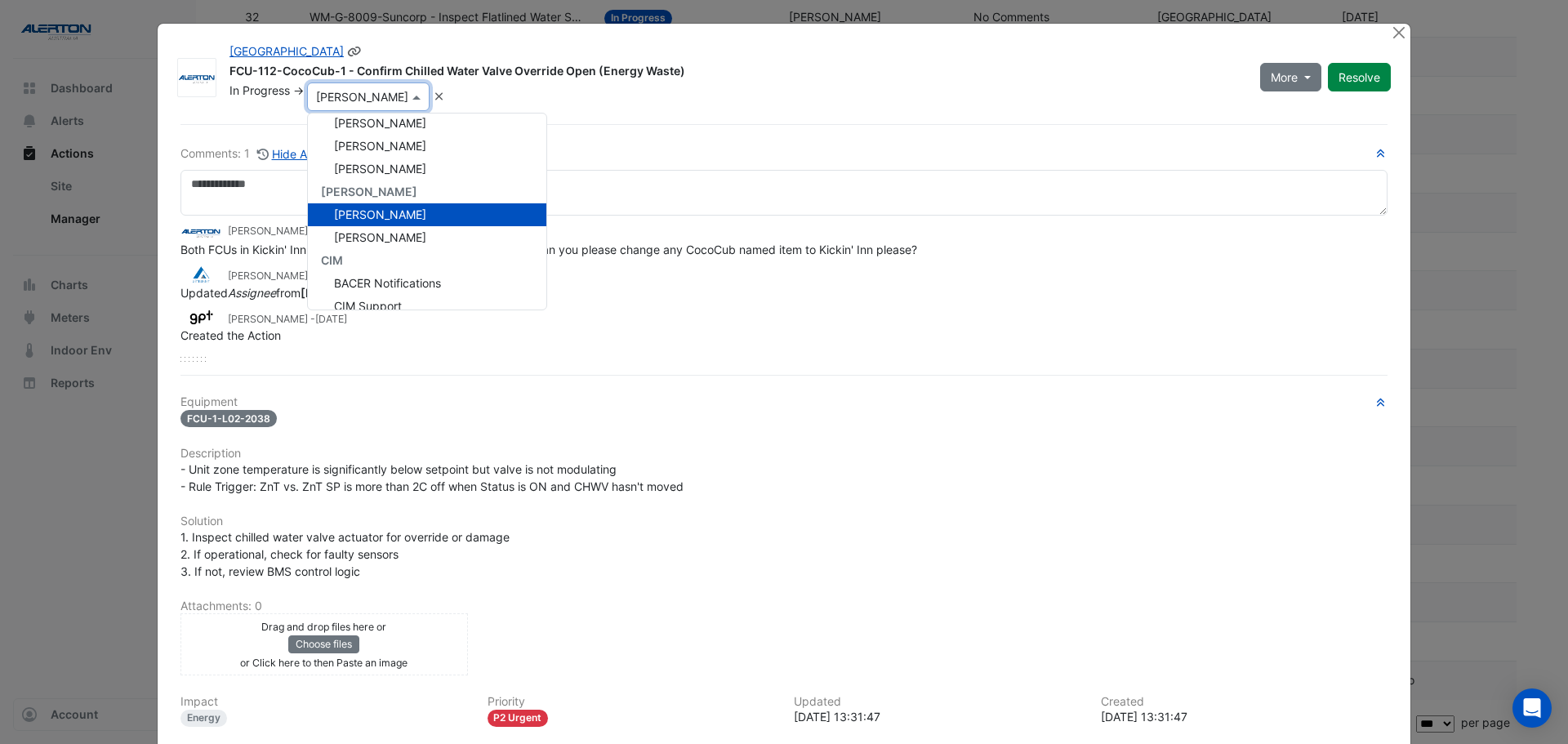
scroll to position [245, 0]
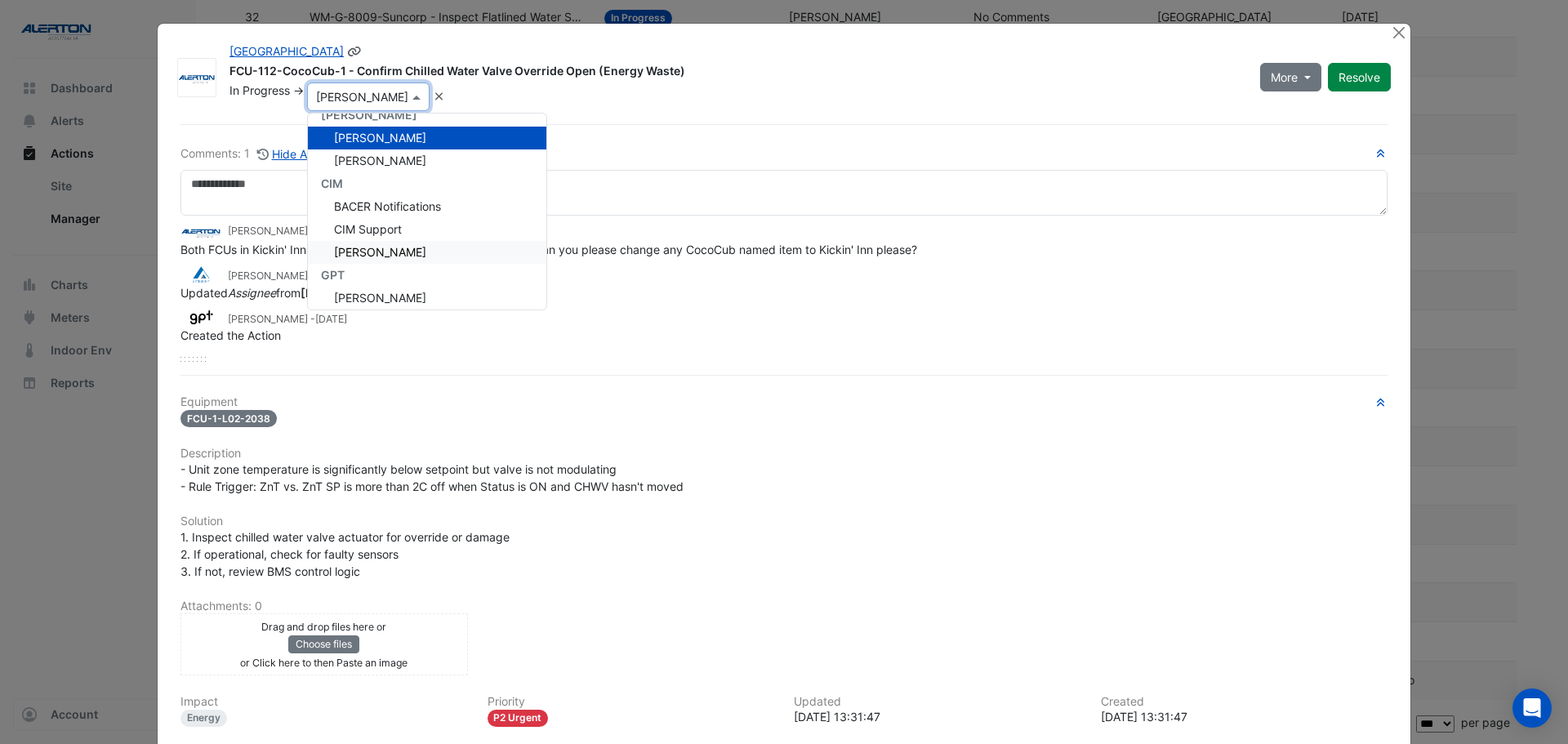
click at [398, 253] on span "[PERSON_NAME]" at bounding box center [380, 252] width 92 height 14
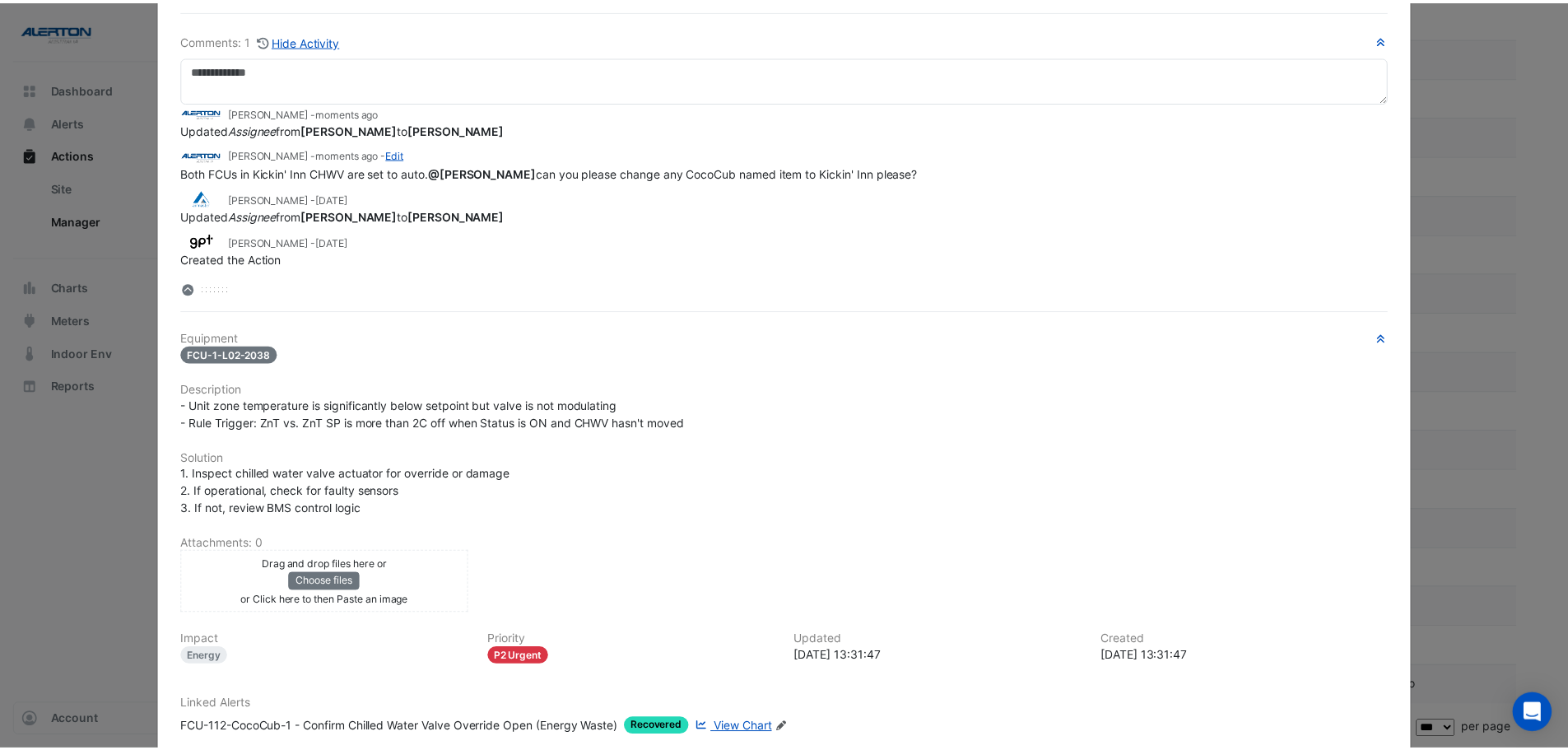
scroll to position [0, 0]
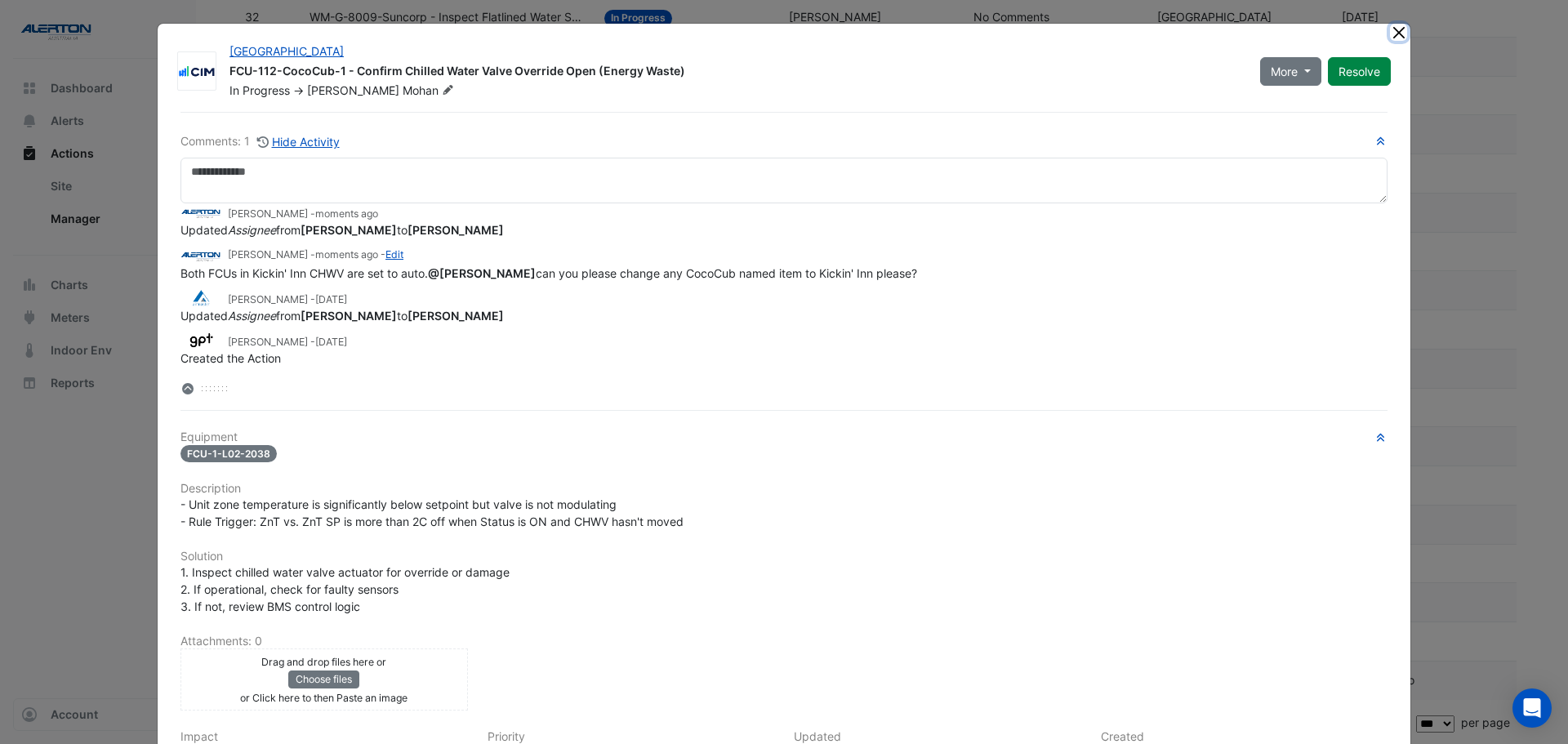
click at [1390, 33] on button "Close" at bounding box center [1398, 32] width 17 height 17
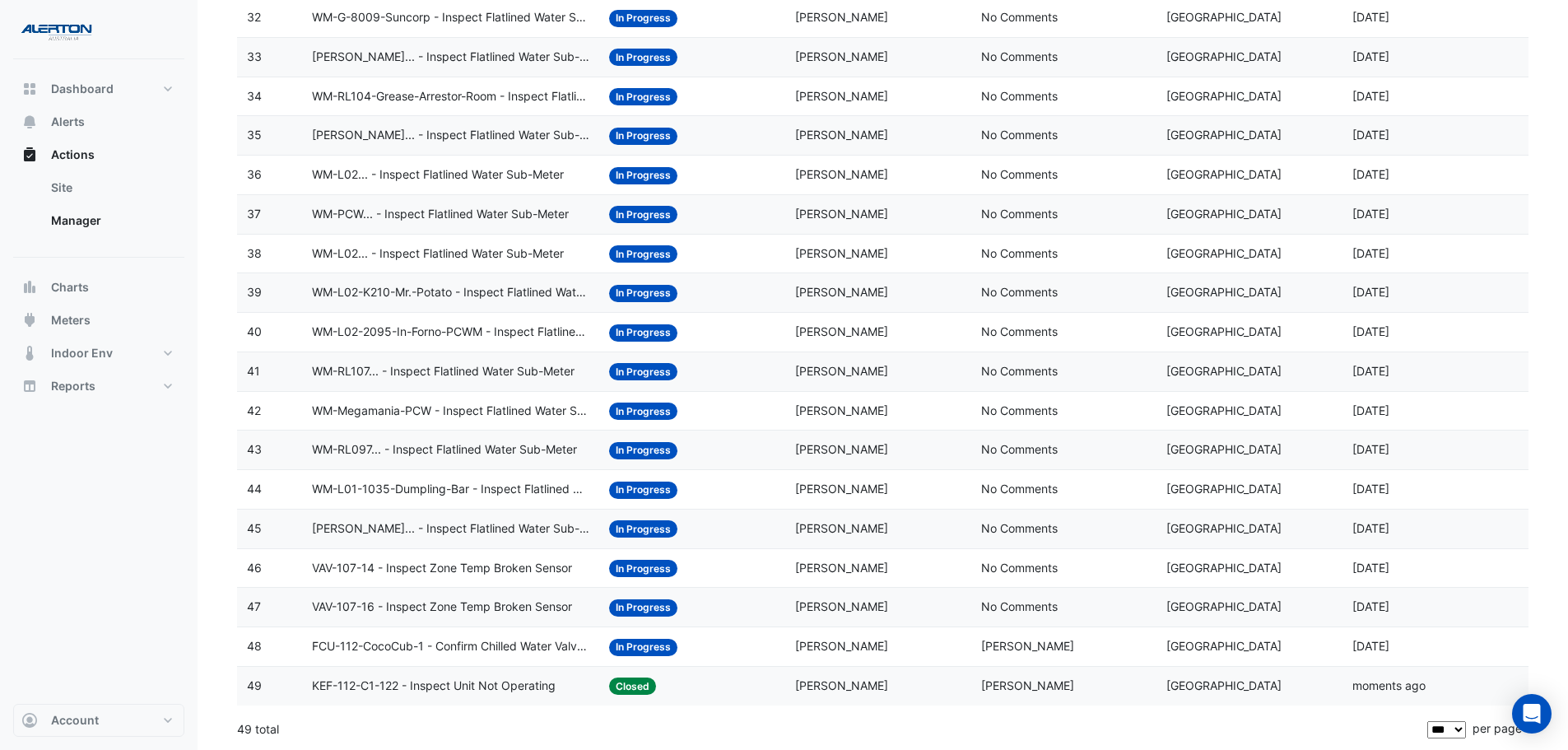
click at [491, 615] on span "VAV-107-16 - Inspect Zone Temp Broken Sensor" at bounding box center [441, 606] width 260 height 19
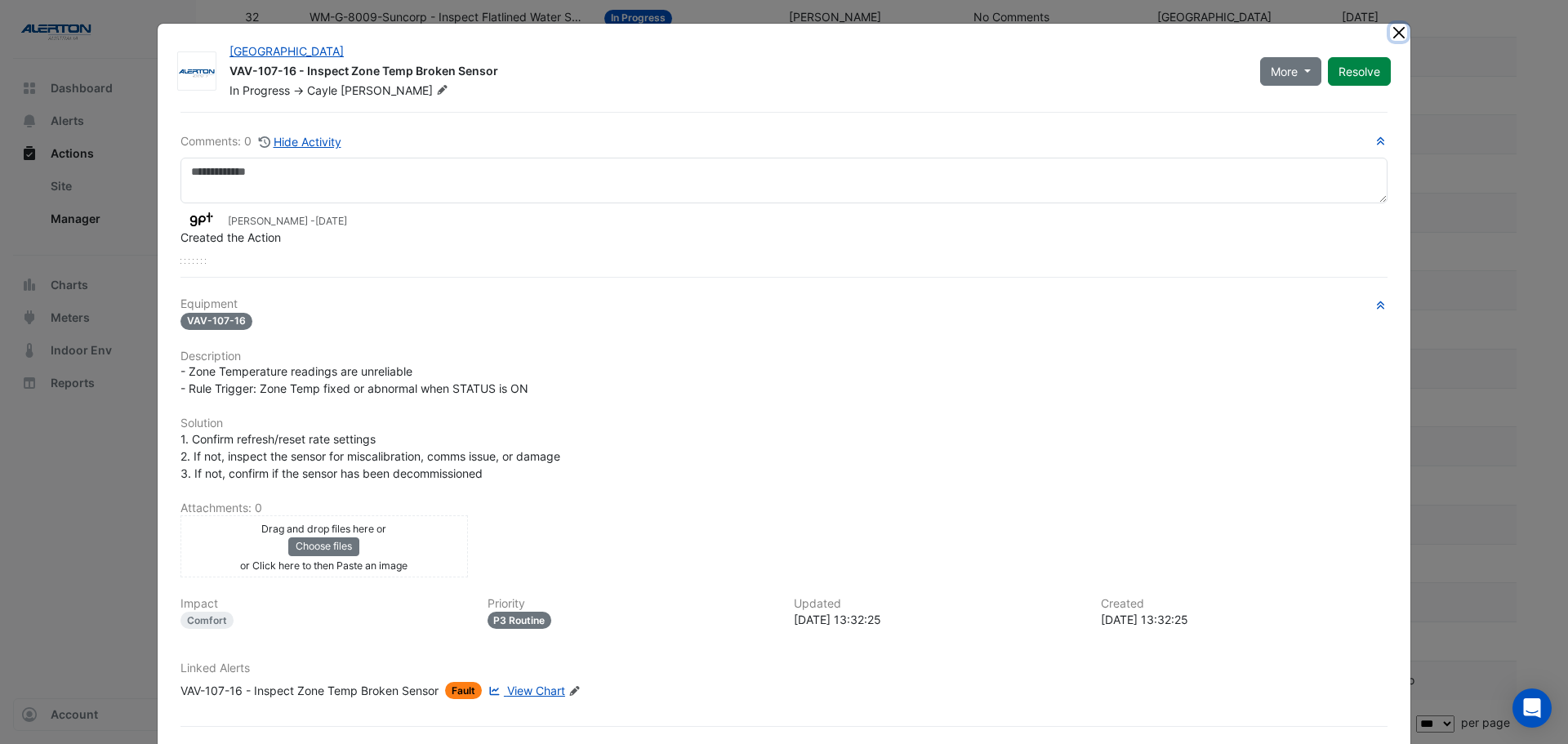
click at [1390, 30] on button "Close" at bounding box center [1398, 32] width 17 height 17
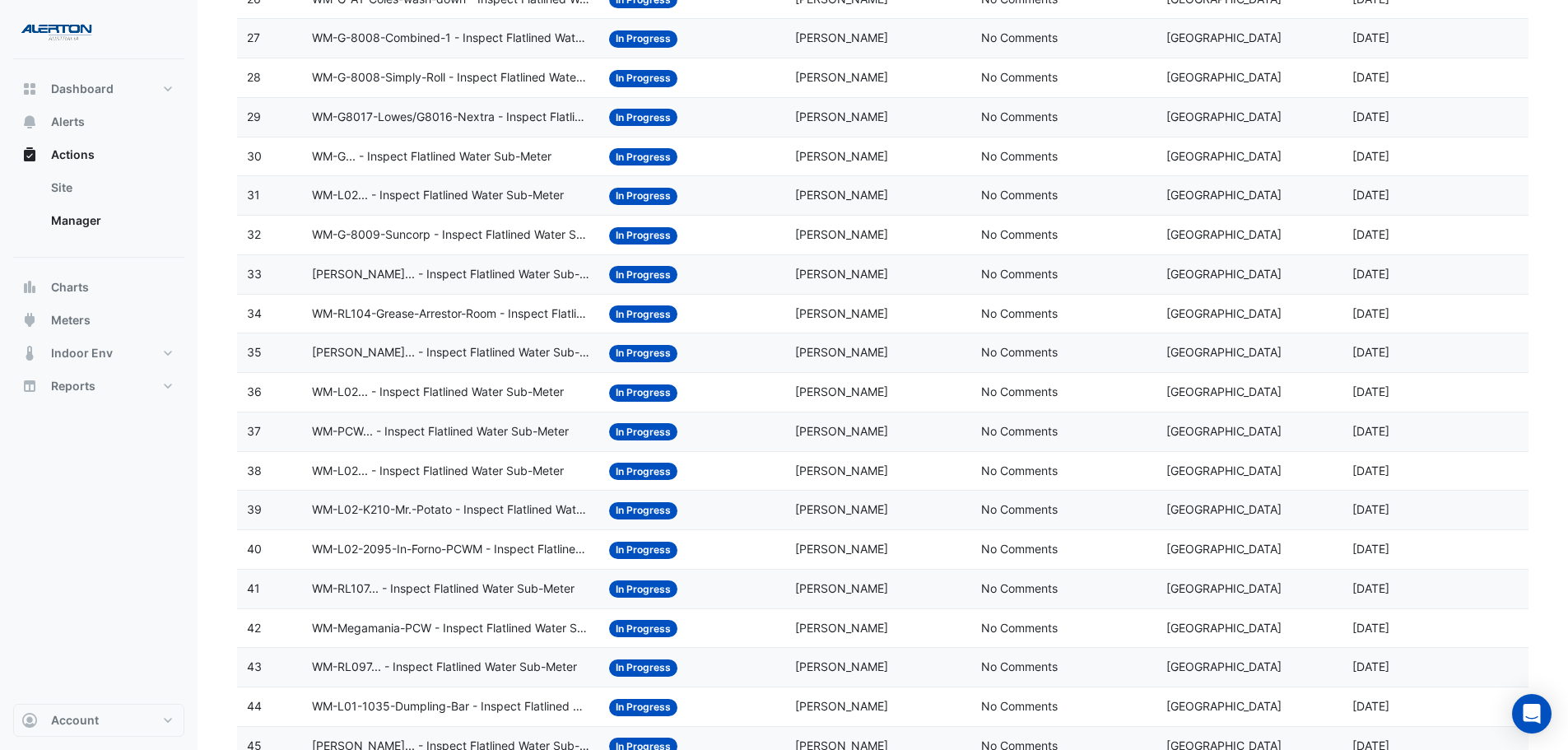
scroll to position [1217, 0]
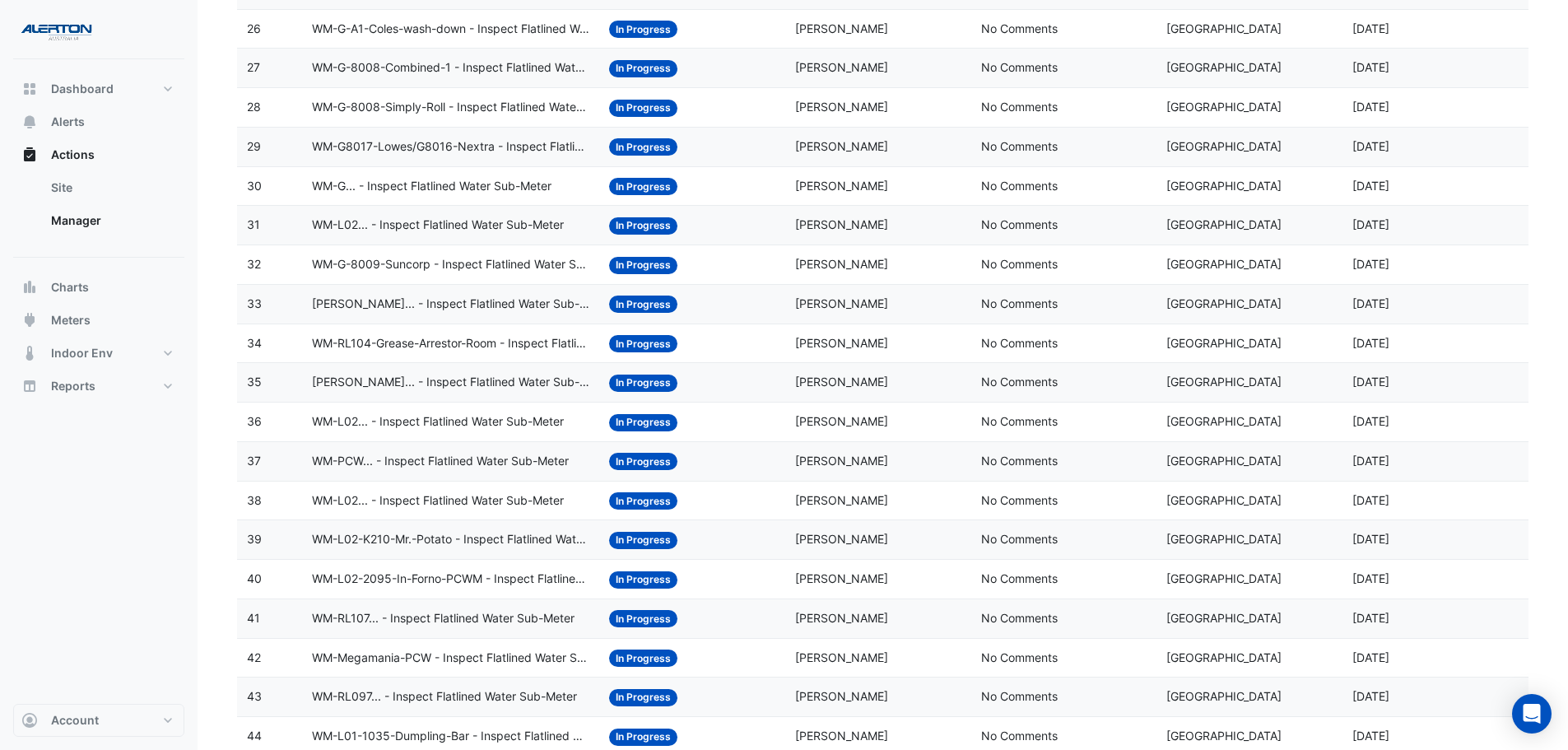
click at [512, 341] on span "WM-RL104-Grease-Arrestor-Room - Inspect Flatlined Water Sub-Meter" at bounding box center [450, 344] width 278 height 19
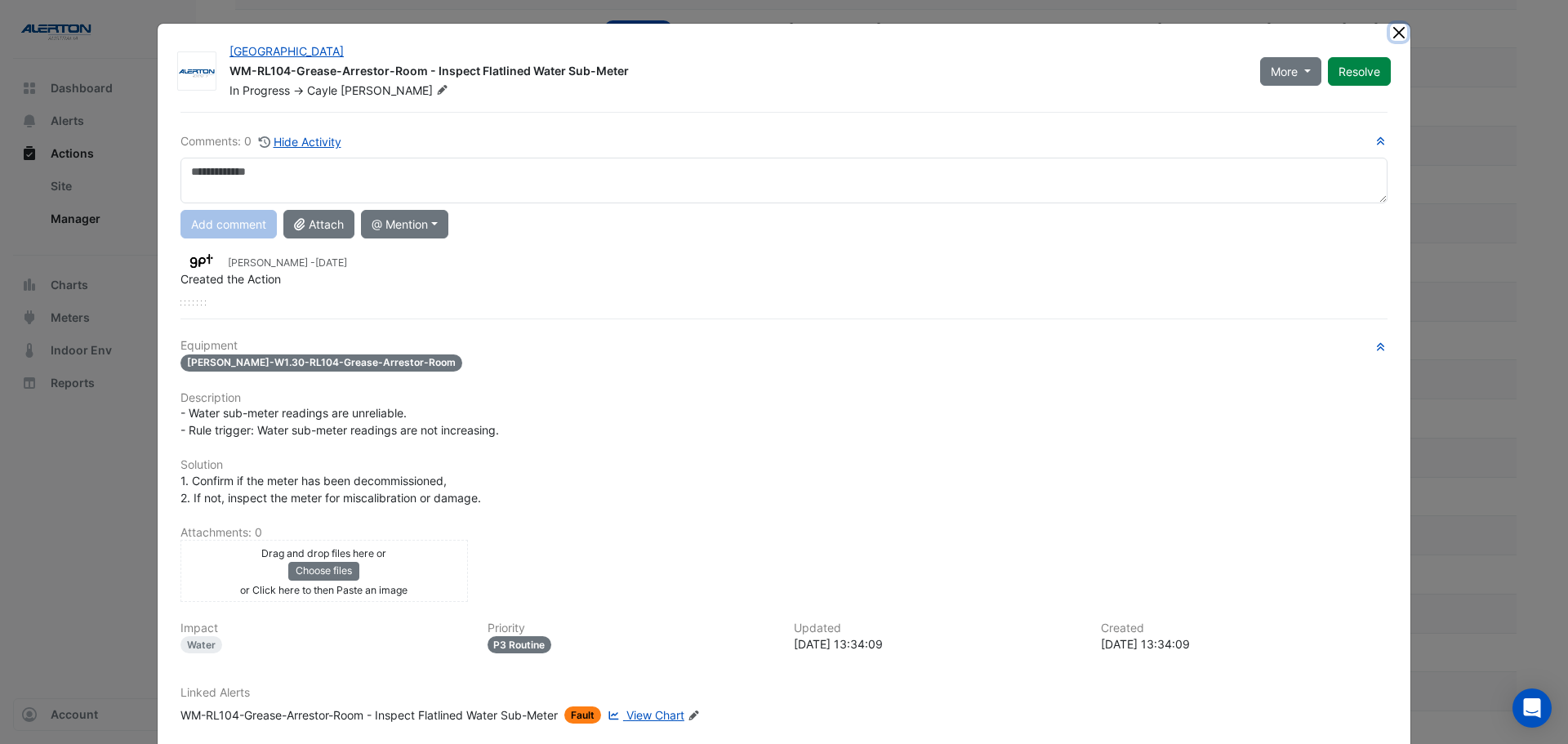
click at [1390, 36] on button "Close" at bounding box center [1398, 32] width 17 height 17
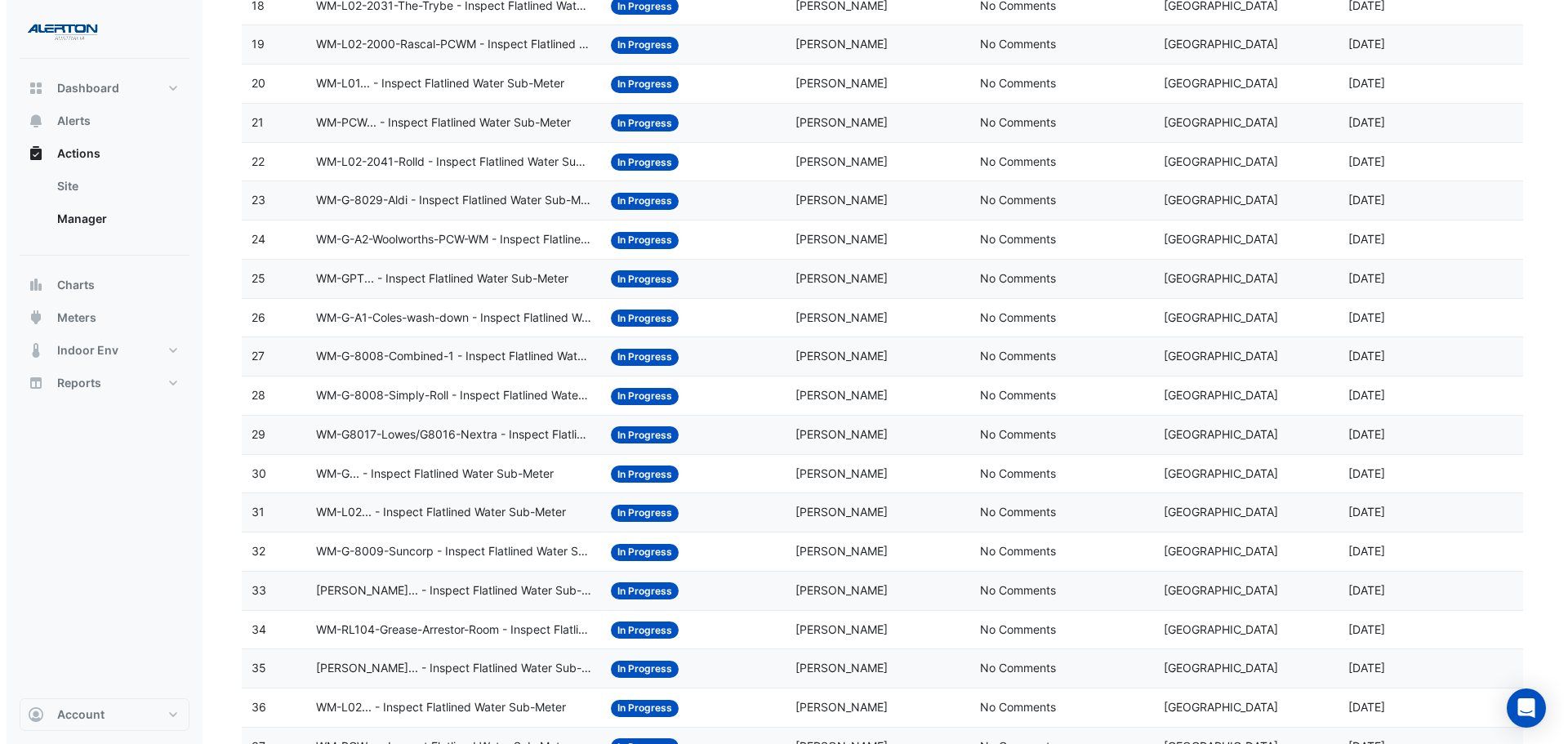
scroll to position [881, 0]
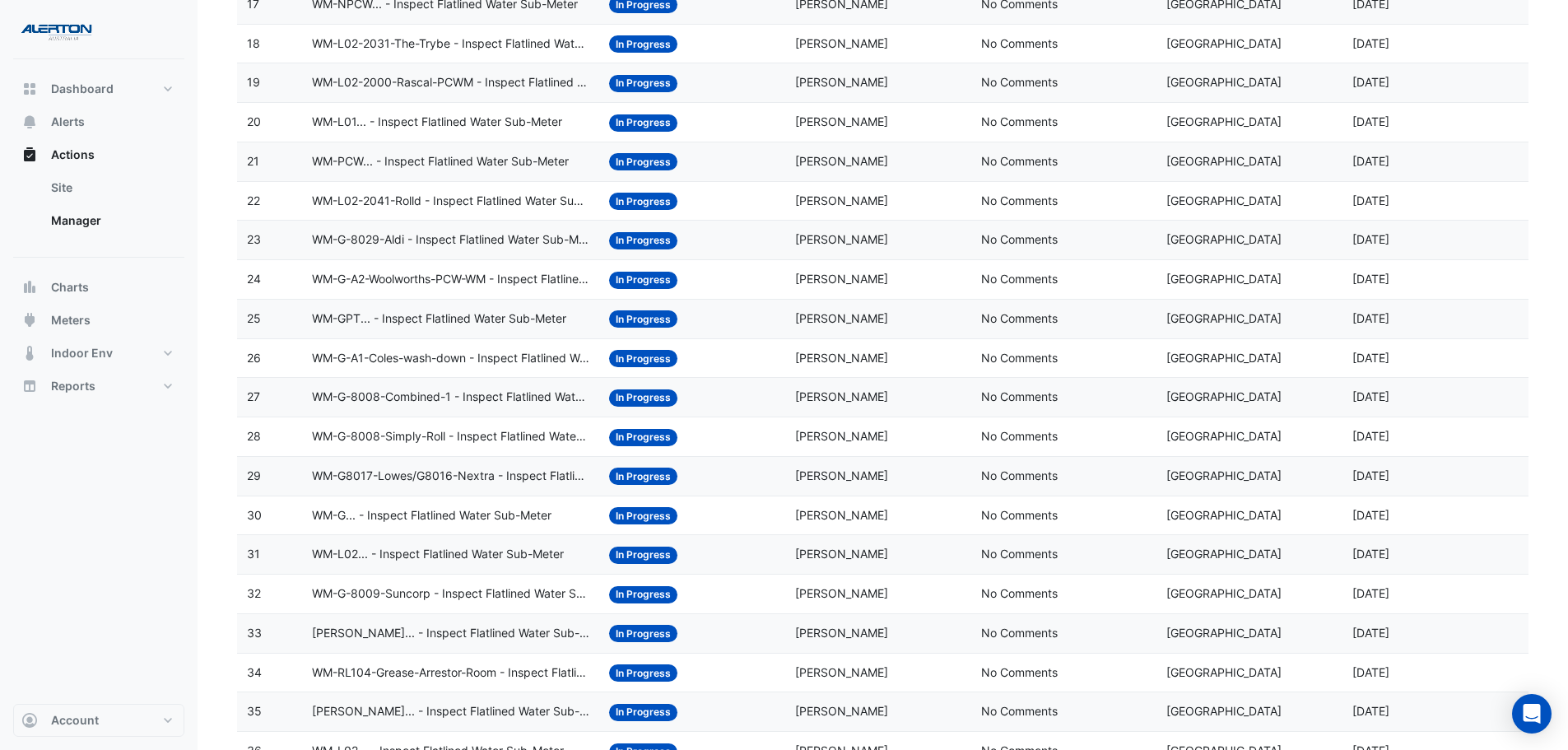
click at [515, 242] on span "WM-G-8029-Aldi - Inspect Flatlined Water Sub-Meter" at bounding box center [450, 240] width 278 height 19
